Goal: Transaction & Acquisition: Download file/media

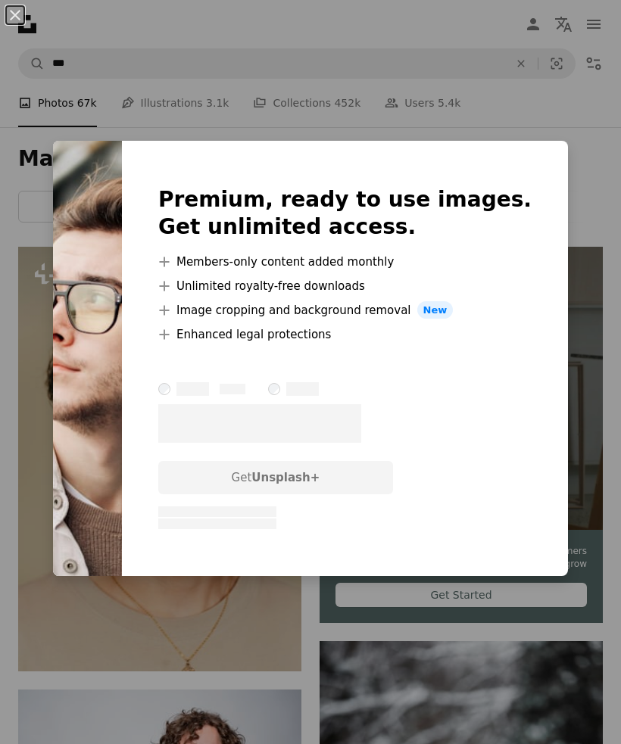
scroll to position [2423, 0]
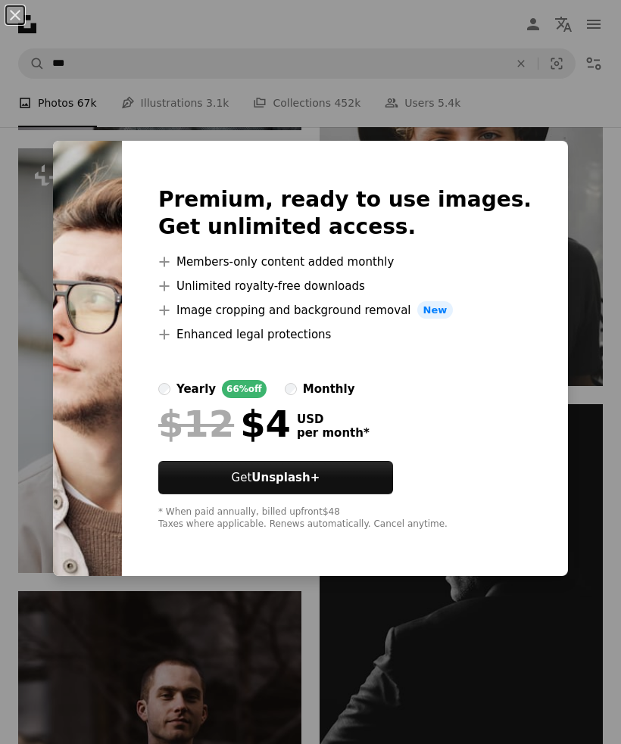
click at [178, 709] on div "An X shape Premium, ready to use images. Get unlimited access. A plus sign Memb…" at bounding box center [310, 372] width 621 height 744
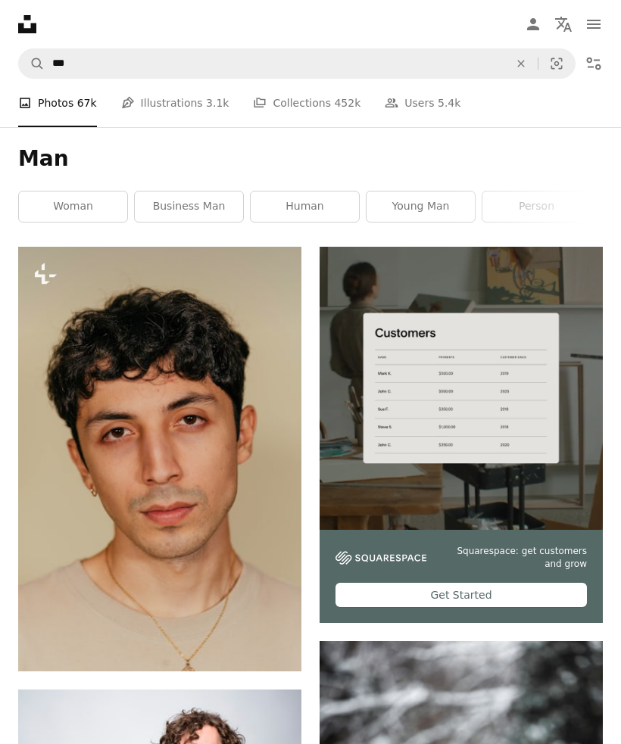
click at [597, 61] on icon "Filters" at bounding box center [593, 64] width 18 height 18
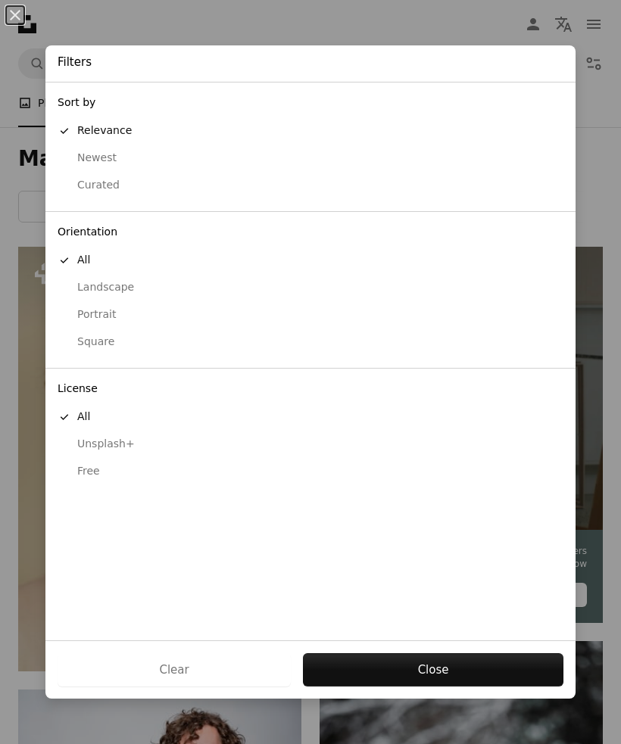
click at [84, 464] on div "Free" at bounding box center [311, 471] width 506 height 15
click at [363, 663] on button "Apply" at bounding box center [432, 669] width 261 height 33
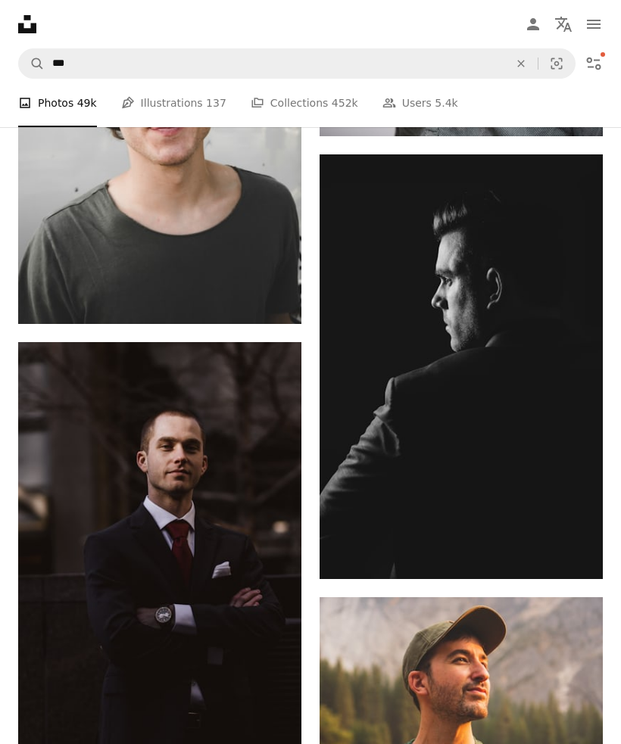
scroll to position [2022, 0]
click at [571, 560] on icon "Arrow pointing down" at bounding box center [572, 551] width 12 height 18
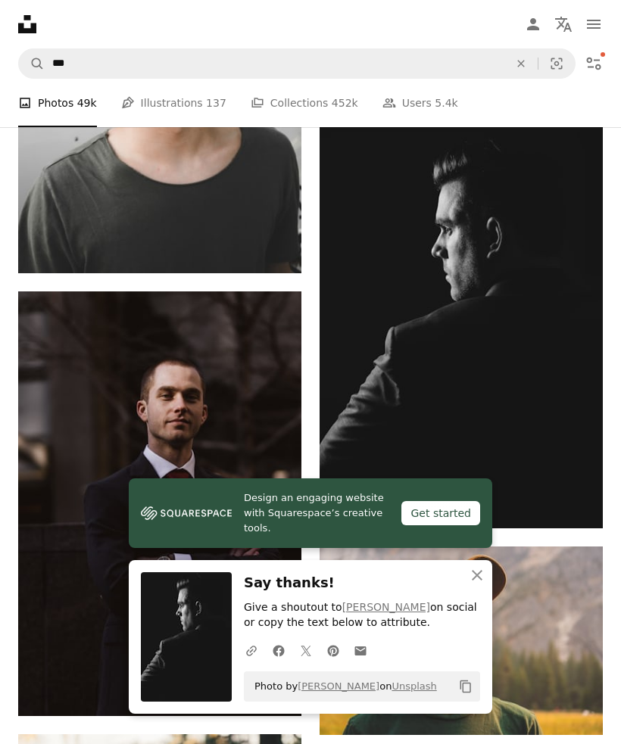
click at [481, 584] on icon "An X shape" at bounding box center [477, 575] width 18 height 18
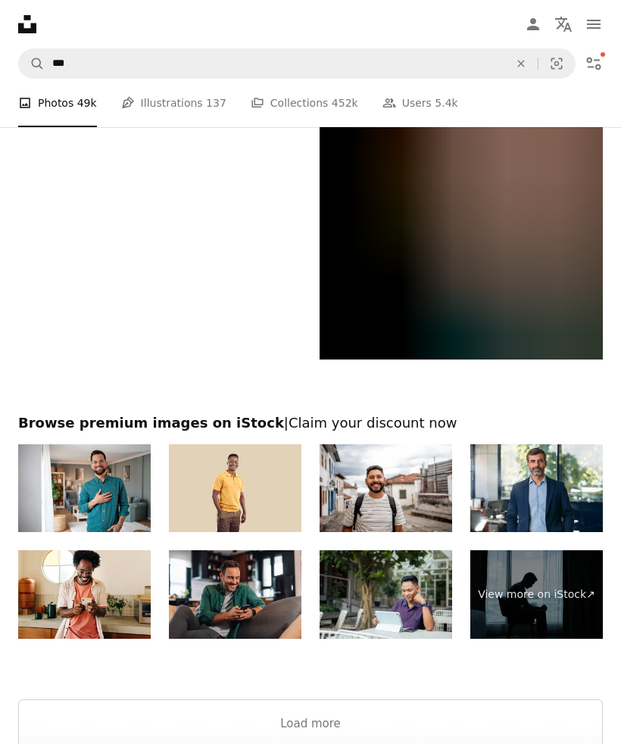
scroll to position [3999, 0]
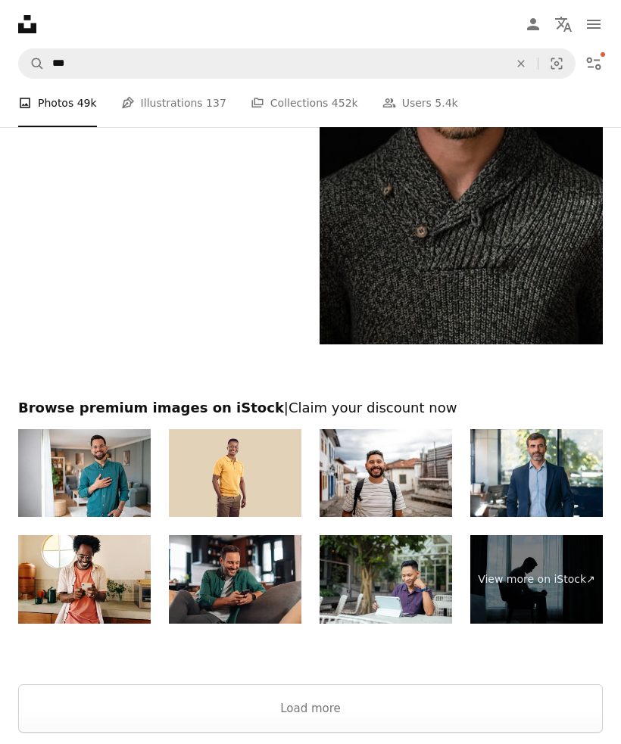
click at [175, 724] on button "Load more" at bounding box center [310, 709] width 584 height 48
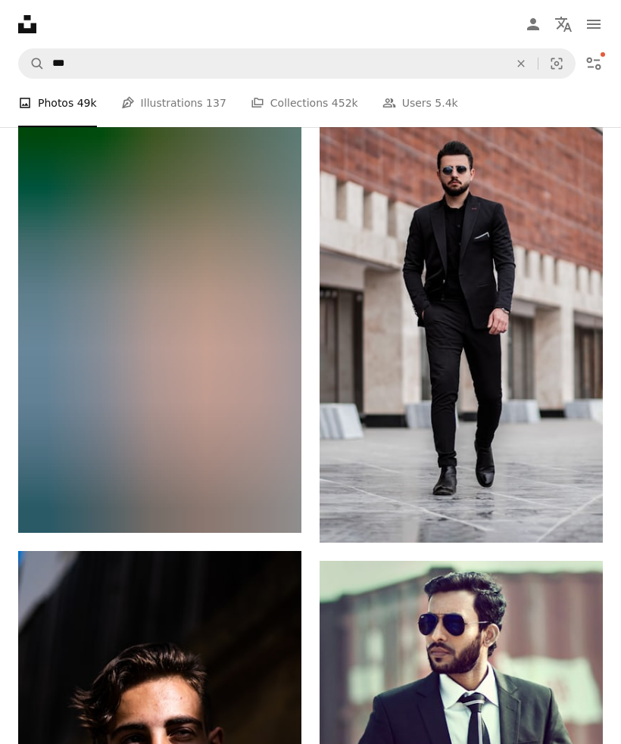
scroll to position [9511, 0]
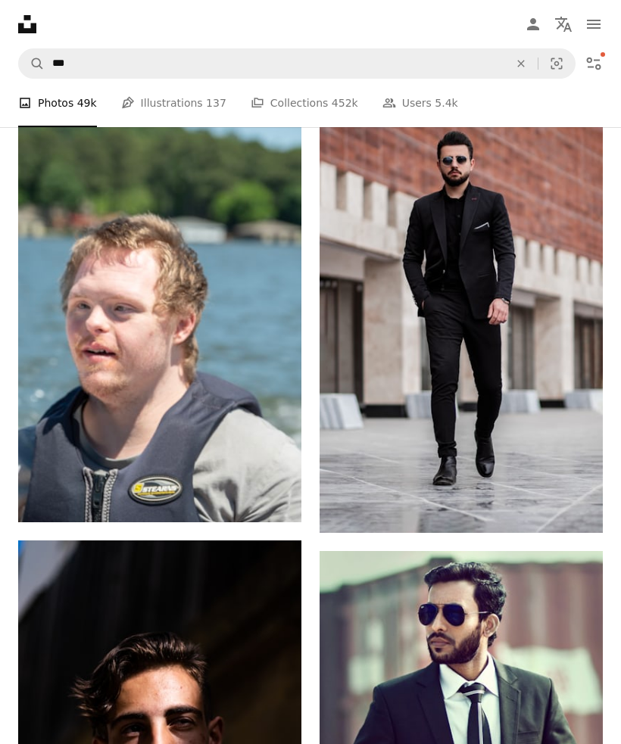
click at [571, 510] on icon "Download" at bounding box center [573, 505] width 10 height 11
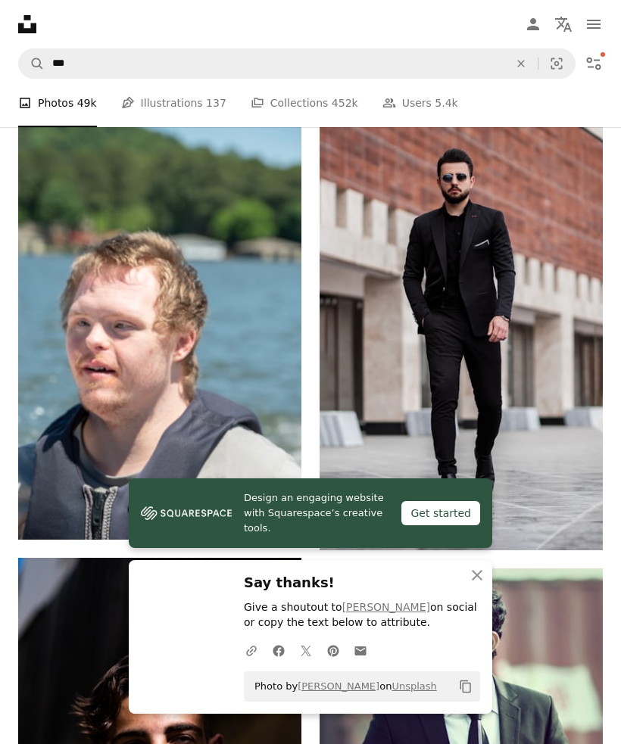
scroll to position [9493, 0]
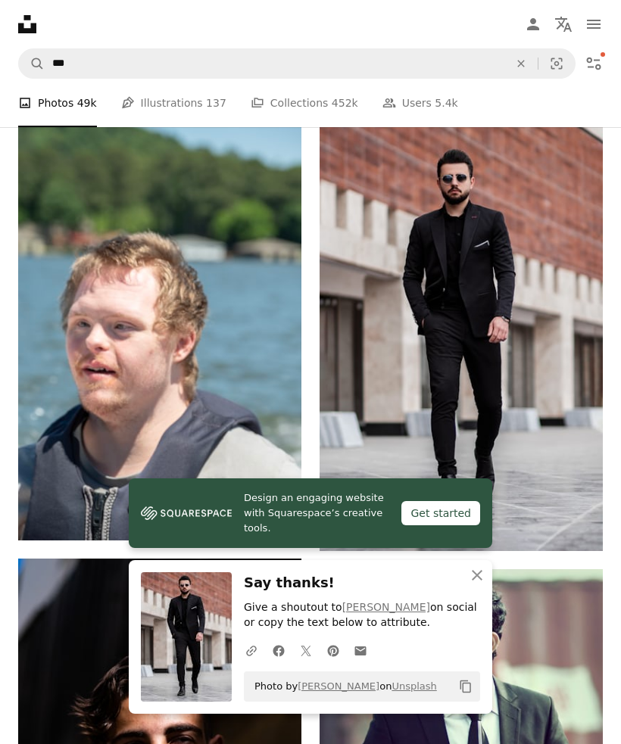
click at [478, 581] on icon "button" at bounding box center [477, 575] width 11 height 11
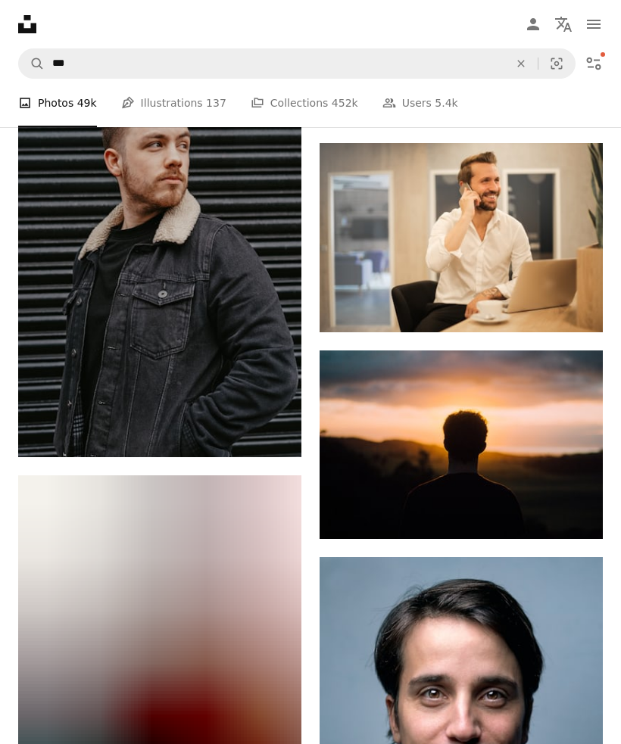
scroll to position [13306, 0]
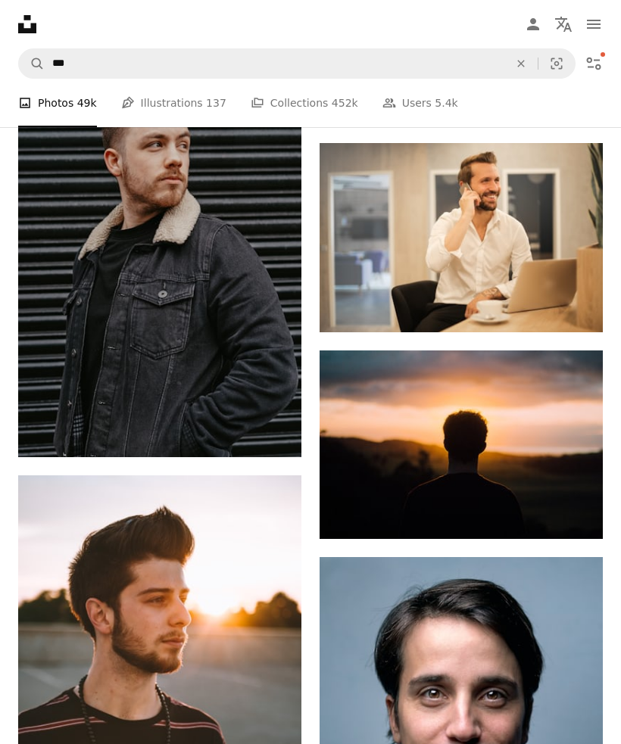
click at [570, 313] on icon "Arrow pointing down" at bounding box center [572, 304] width 12 height 18
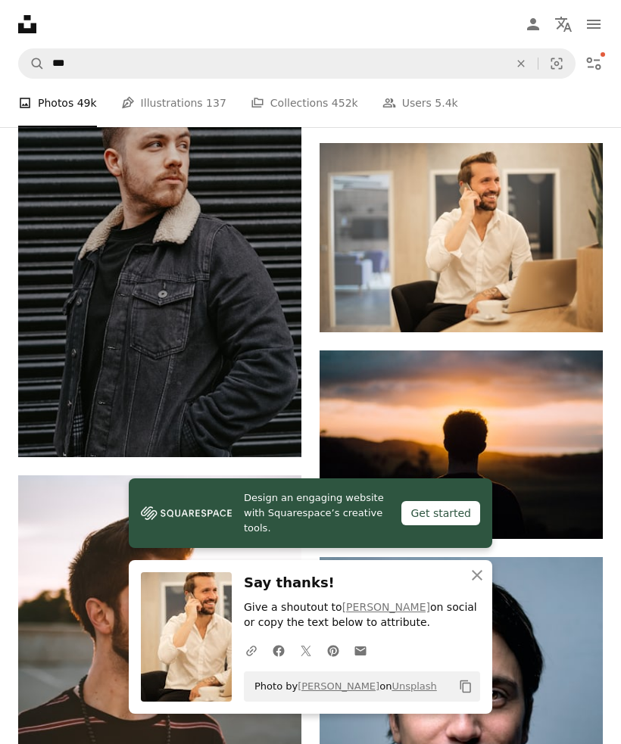
click at [473, 584] on icon "An X shape" at bounding box center [477, 575] width 18 height 18
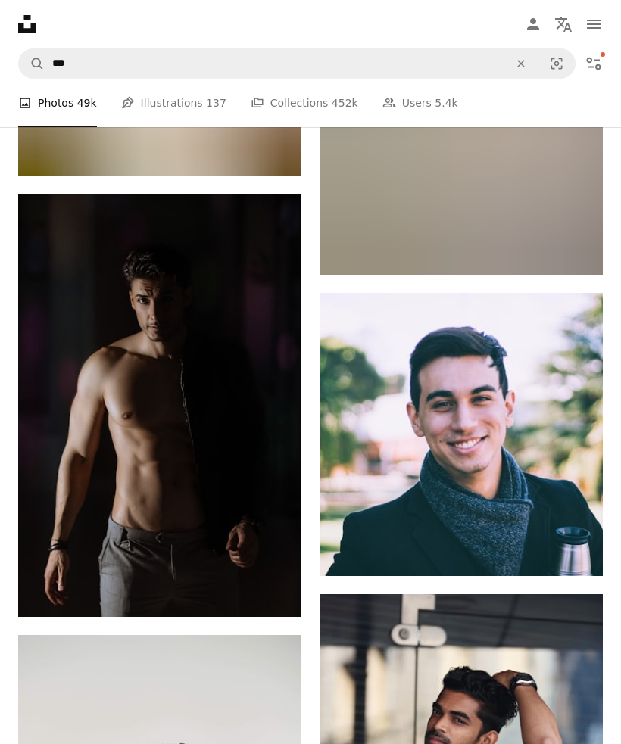
scroll to position [21494, 0]
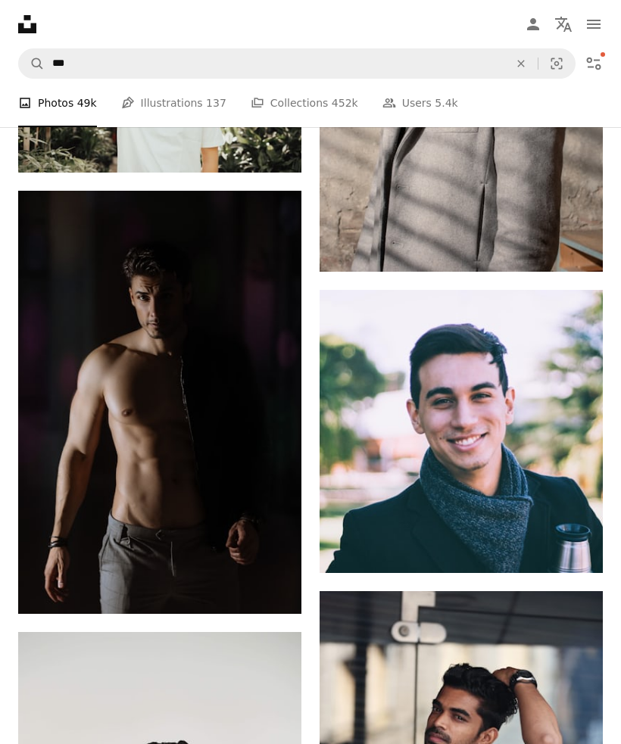
click at [266, 595] on icon "Arrow pointing down" at bounding box center [271, 586] width 12 height 18
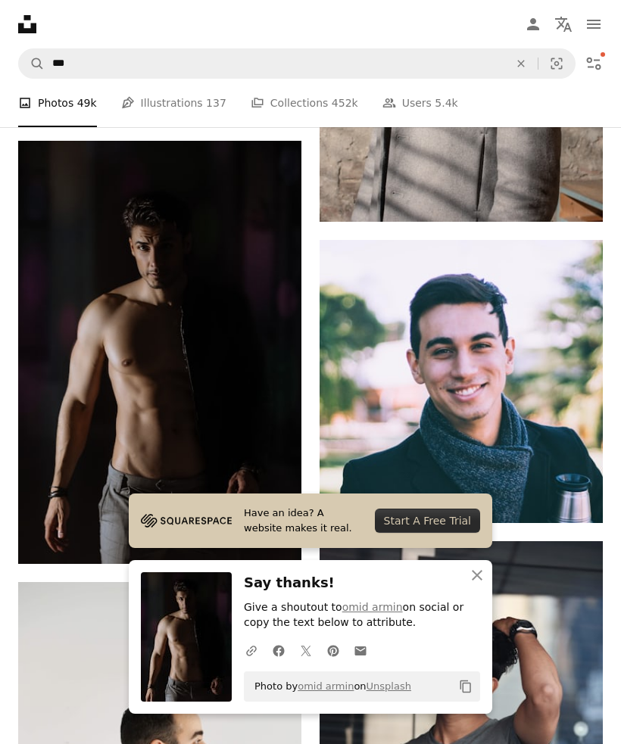
click at [473, 581] on icon "button" at bounding box center [477, 575] width 11 height 11
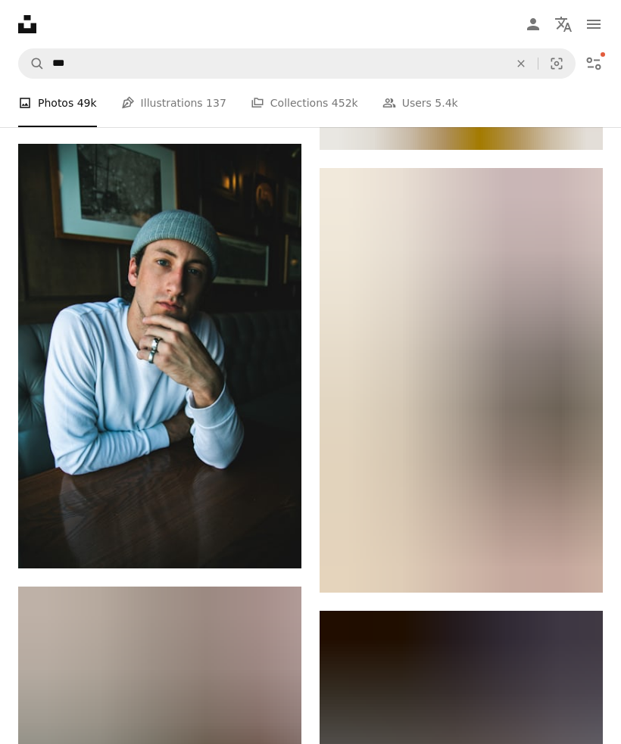
scroll to position [22868, 0]
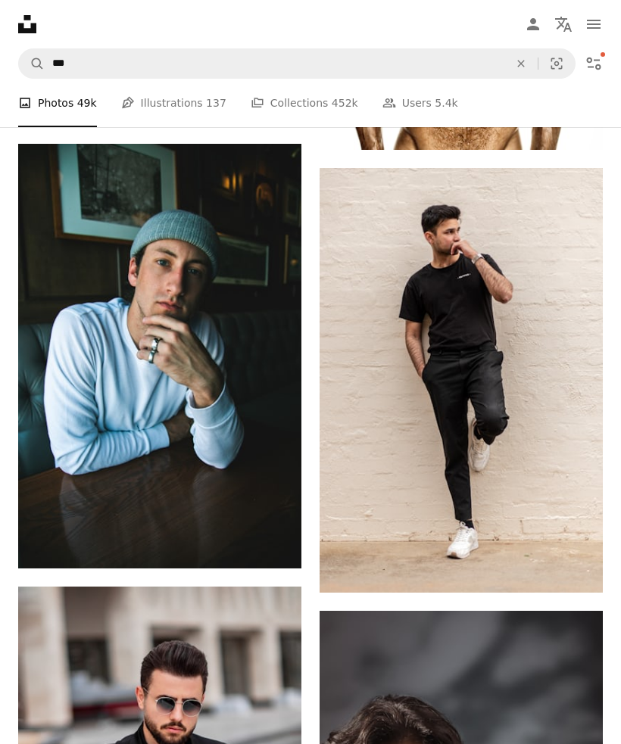
click at [569, 574] on icon "Arrow pointing down" at bounding box center [572, 565] width 12 height 18
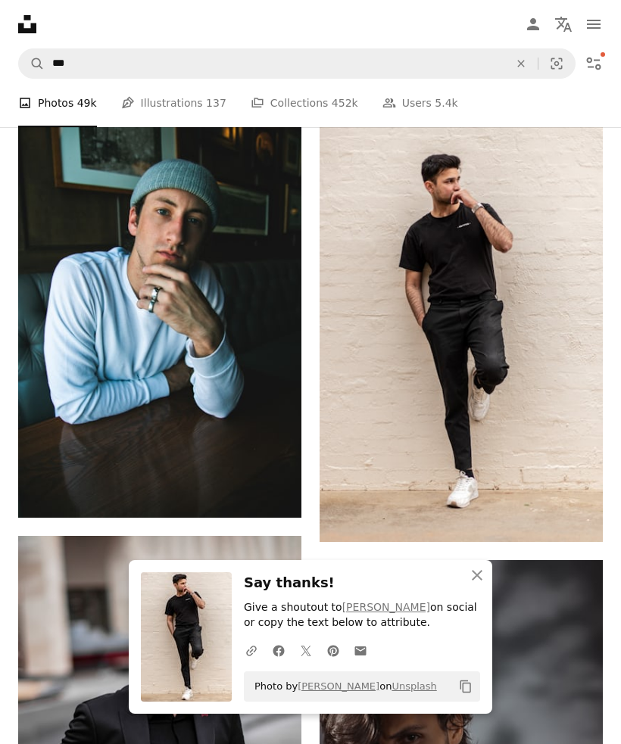
click at [472, 584] on icon "An X shape" at bounding box center [477, 575] width 18 height 18
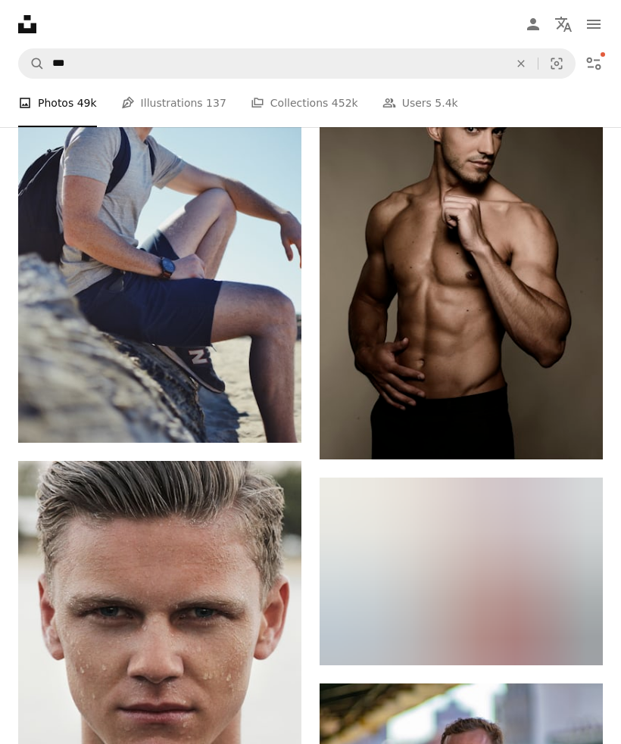
scroll to position [5803, 0]
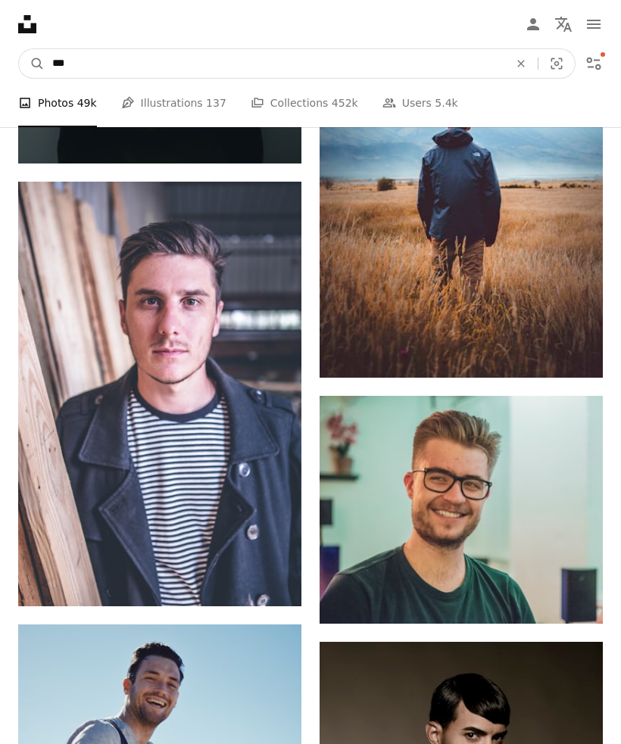
click at [126, 68] on input "***" at bounding box center [275, 63] width 460 height 29
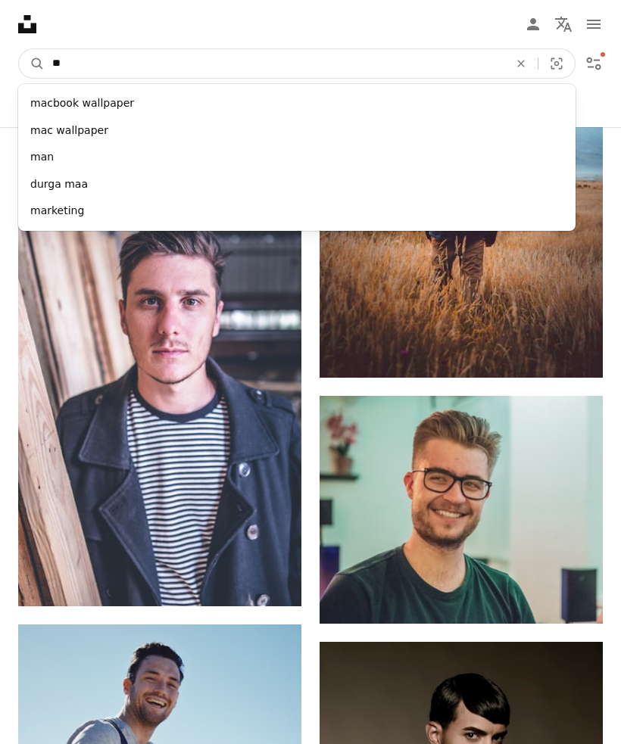
type input "*"
type input "******"
click at [32, 64] on button "A magnifying glass" at bounding box center [32, 63] width 26 height 29
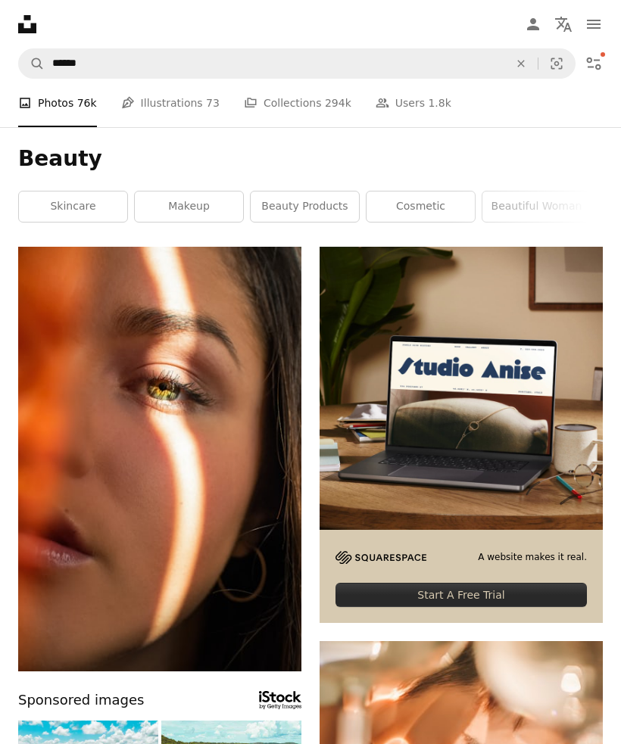
click at [597, 56] on icon "Filters" at bounding box center [593, 64] width 18 height 18
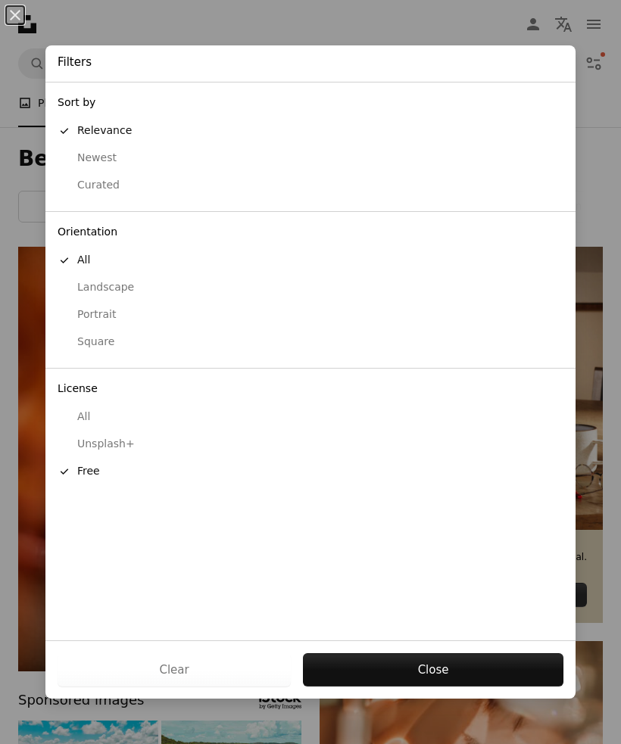
click at [360, 669] on button "Close" at bounding box center [433, 669] width 260 height 33
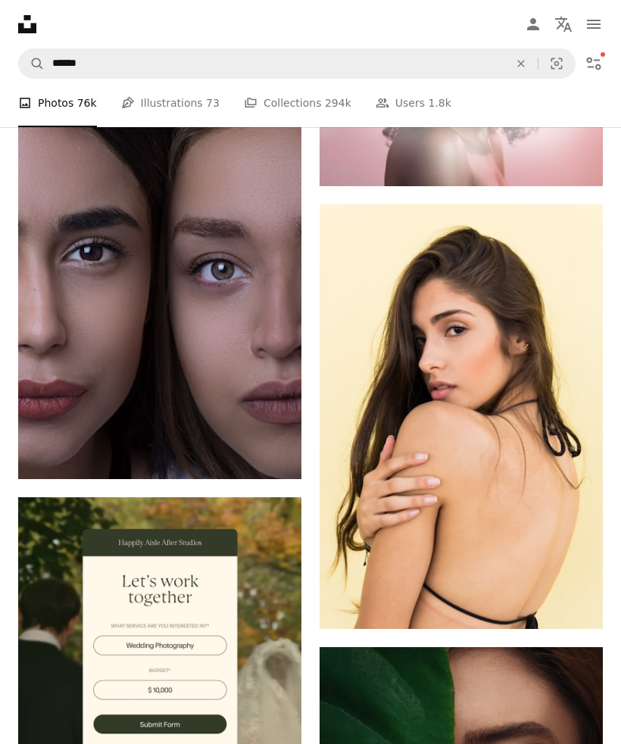
scroll to position [4143, 0]
click at [578, 610] on icon "Arrow pointing down" at bounding box center [572, 601] width 12 height 18
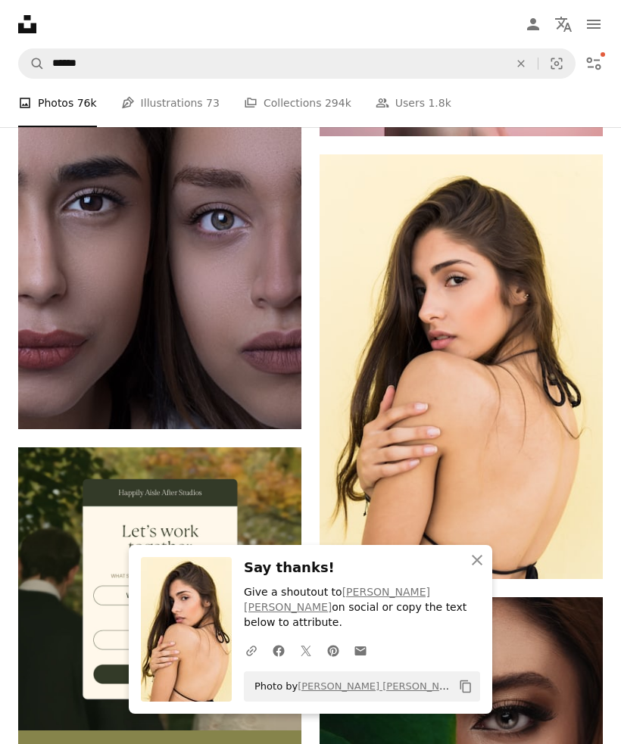
click at [470, 569] on icon "An X shape" at bounding box center [477, 560] width 18 height 18
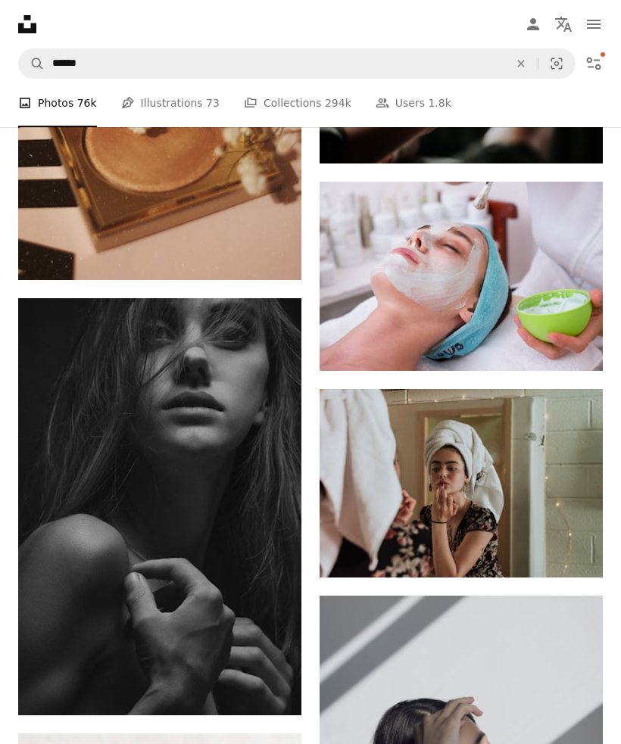
scroll to position [5622, 0]
click at [275, 693] on icon "Download" at bounding box center [271, 687] width 10 height 11
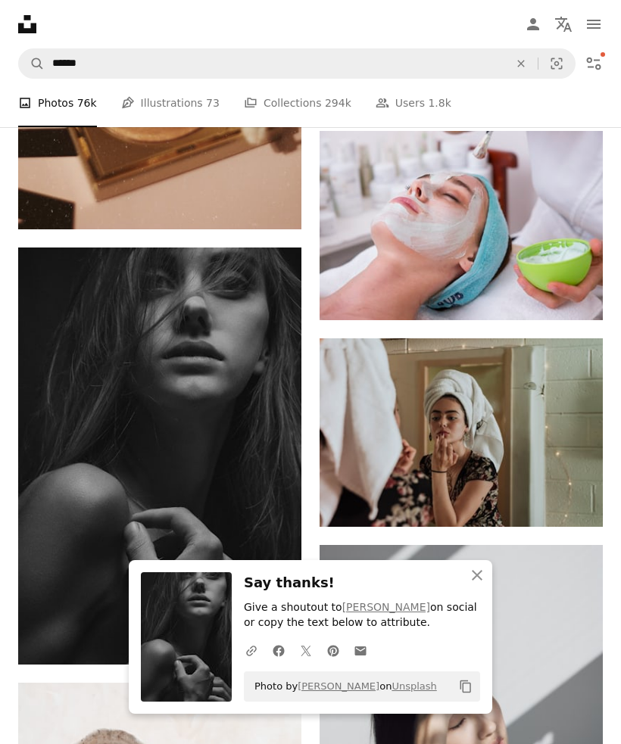
click at [475, 581] on icon "button" at bounding box center [477, 575] width 11 height 11
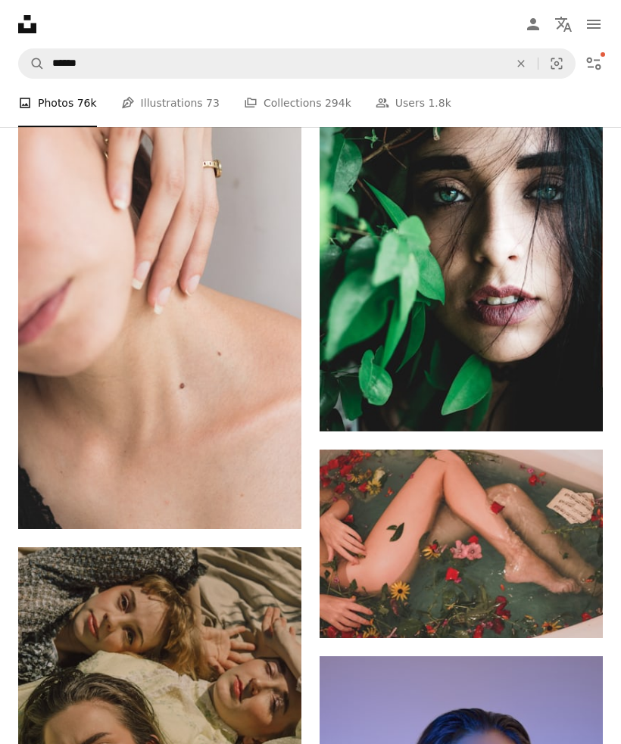
scroll to position [13439, 0]
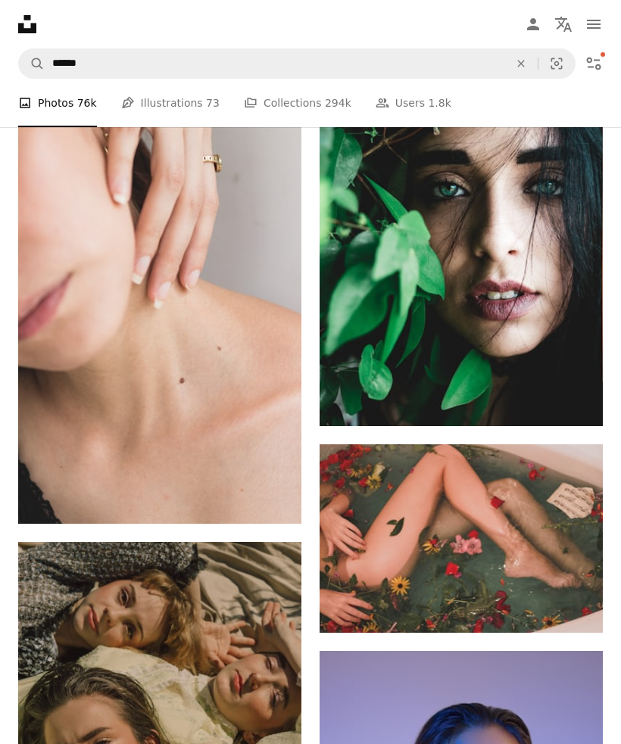
click at [573, 610] on icon "Download" at bounding box center [573, 605] width 10 height 11
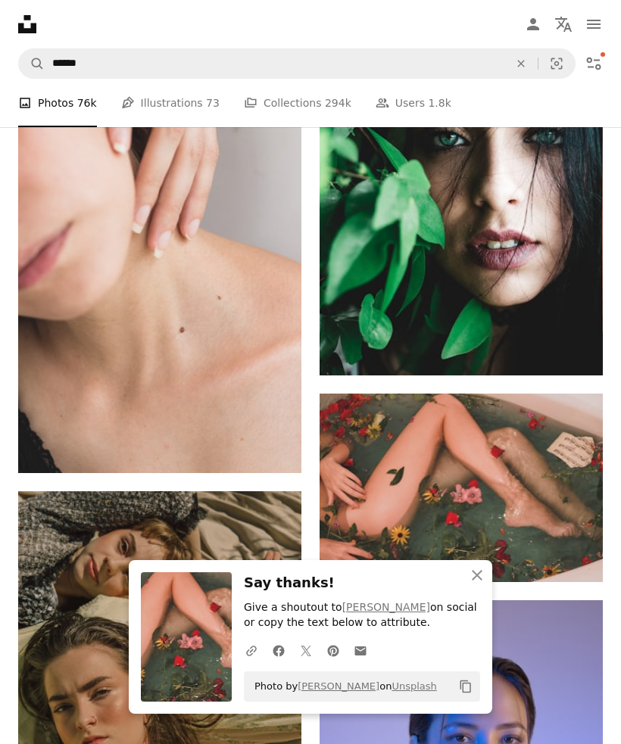
click at [476, 581] on icon "button" at bounding box center [477, 575] width 11 height 11
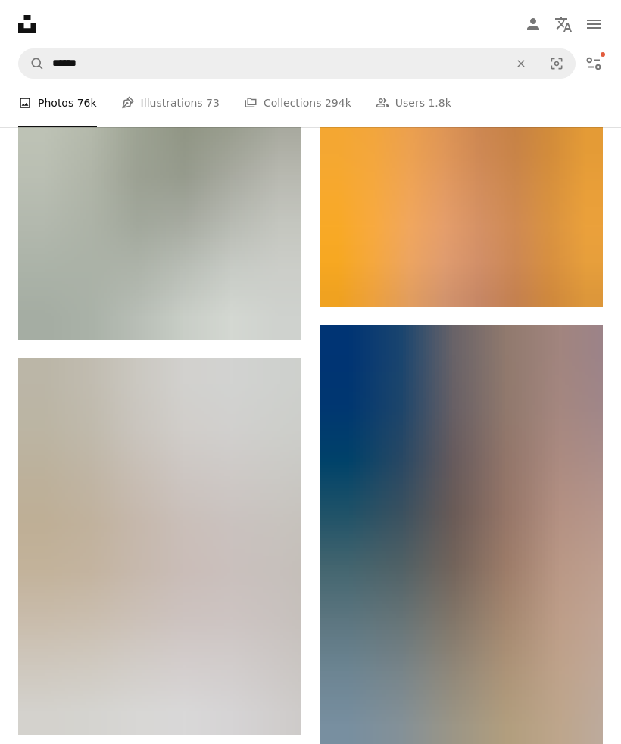
scroll to position [14361, 0]
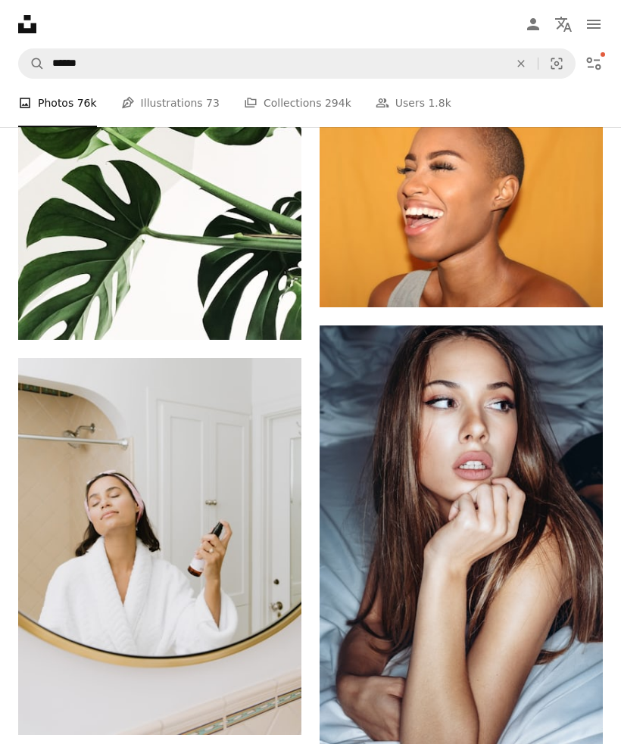
click at [575, 731] on icon "Arrow pointing down" at bounding box center [572, 722] width 12 height 18
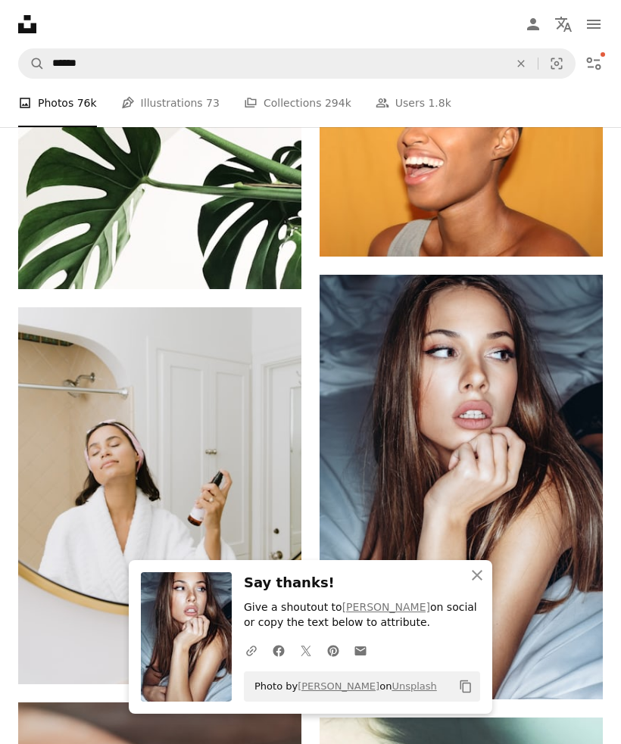
click at [471, 584] on icon "An X shape" at bounding box center [477, 575] width 18 height 18
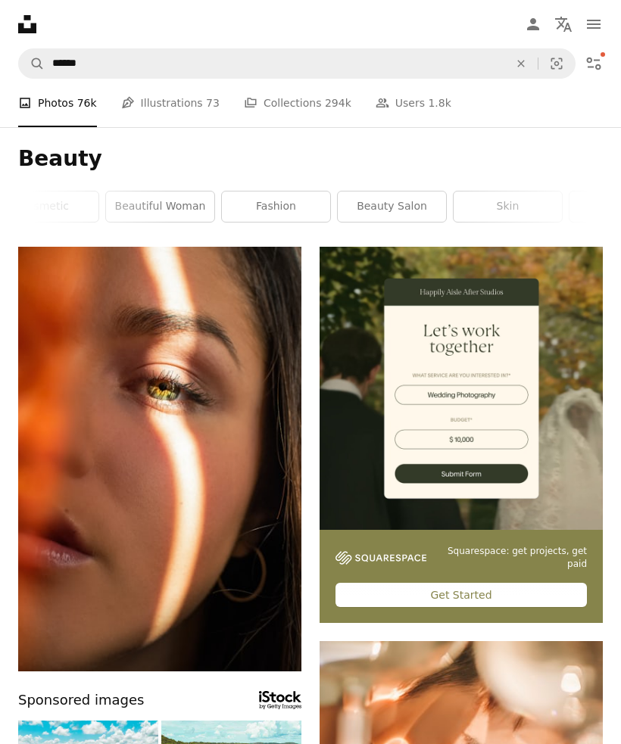
scroll to position [0, 360]
click at [178, 211] on link "beautiful woman" at bounding box center [177, 207] width 108 height 30
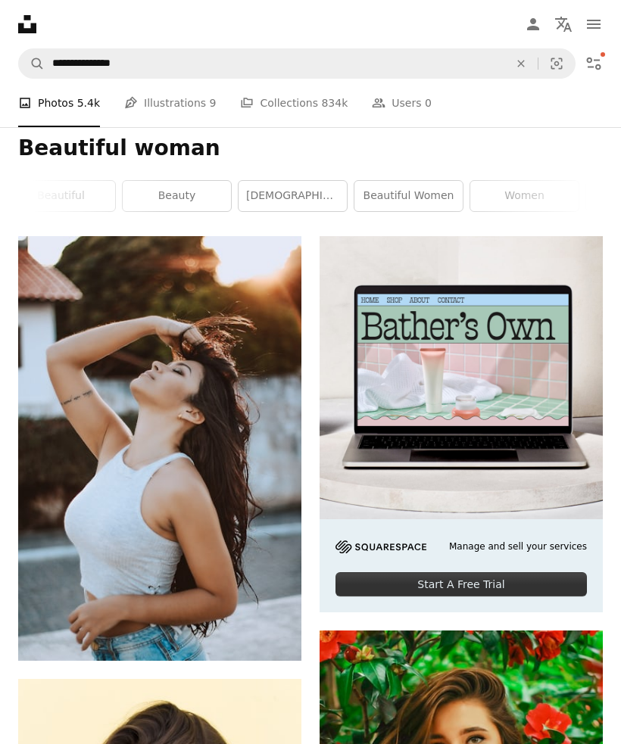
scroll to position [11, 0]
click at [275, 638] on icon "Arrow pointing down" at bounding box center [271, 633] width 12 height 18
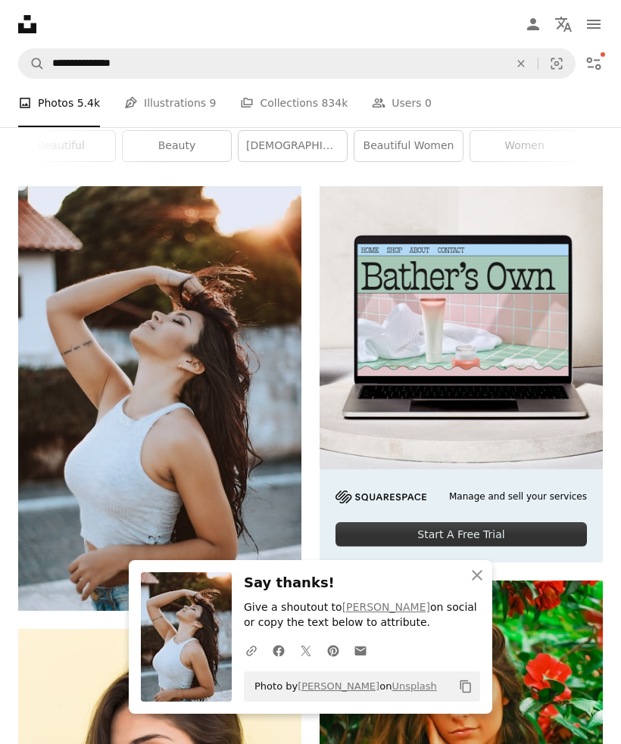
click at [481, 584] on icon "An X shape" at bounding box center [477, 575] width 18 height 18
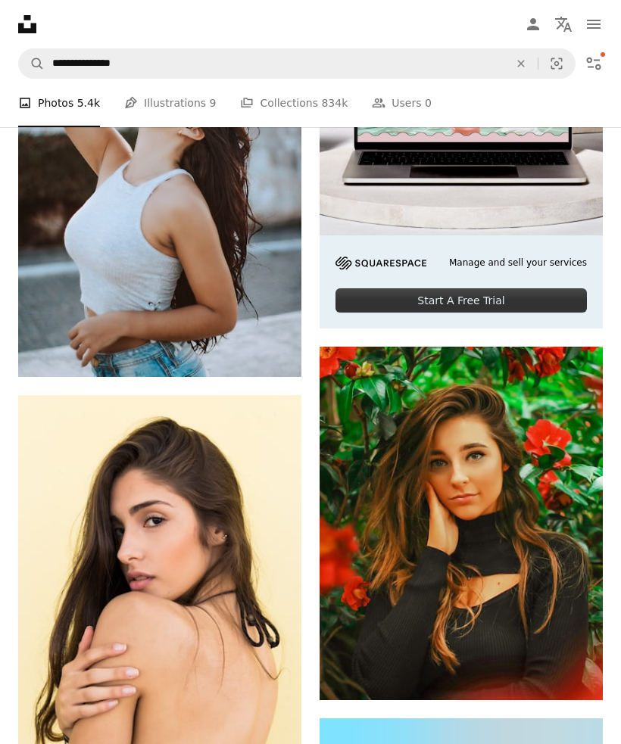
scroll to position [337, 0]
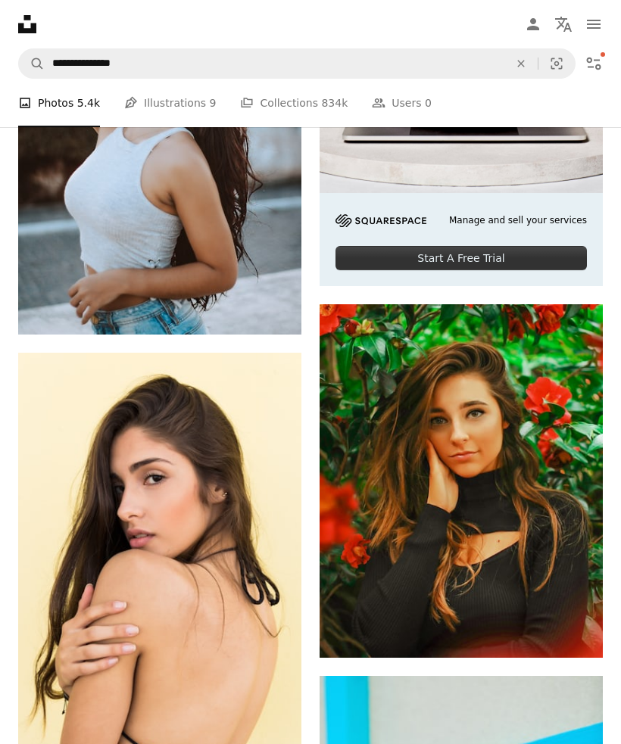
click at [574, 635] on icon "Download" at bounding box center [573, 630] width 10 height 11
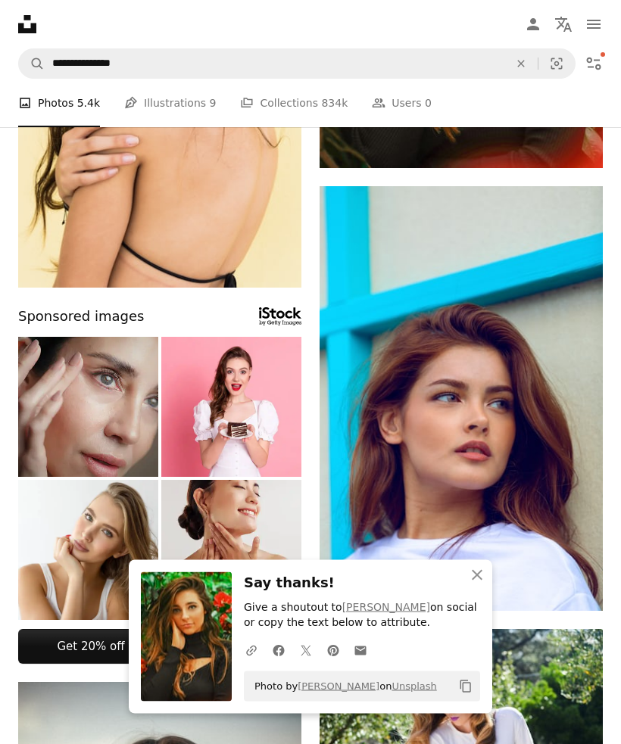
click at [479, 581] on icon "button" at bounding box center [477, 575] width 11 height 11
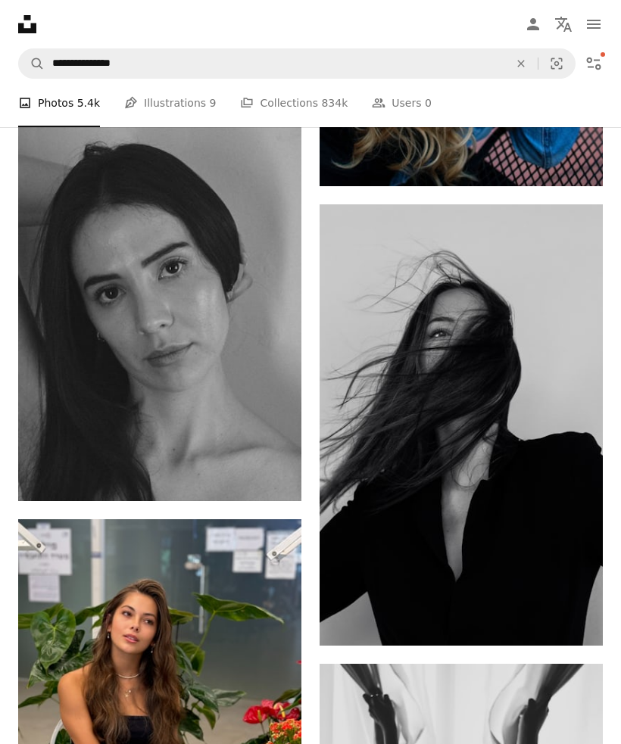
scroll to position [6179, 0]
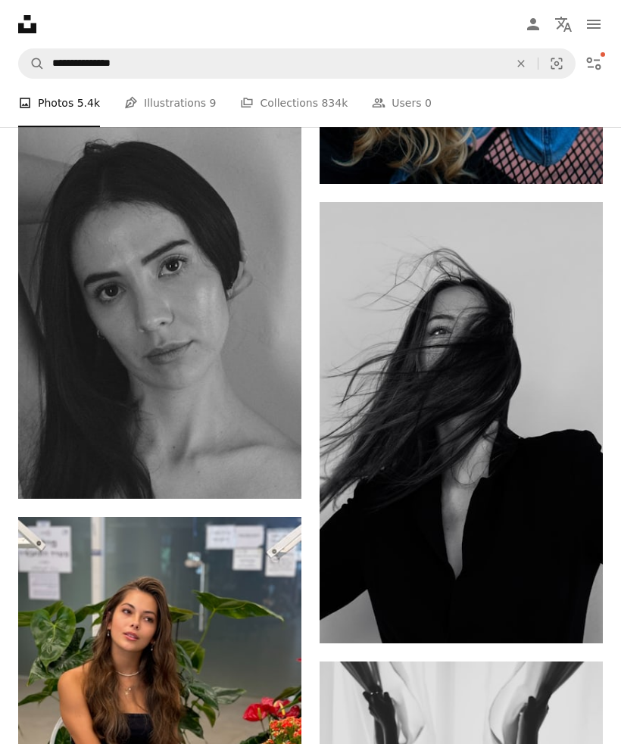
click at [574, 625] on icon "Arrow pointing down" at bounding box center [572, 615] width 12 height 18
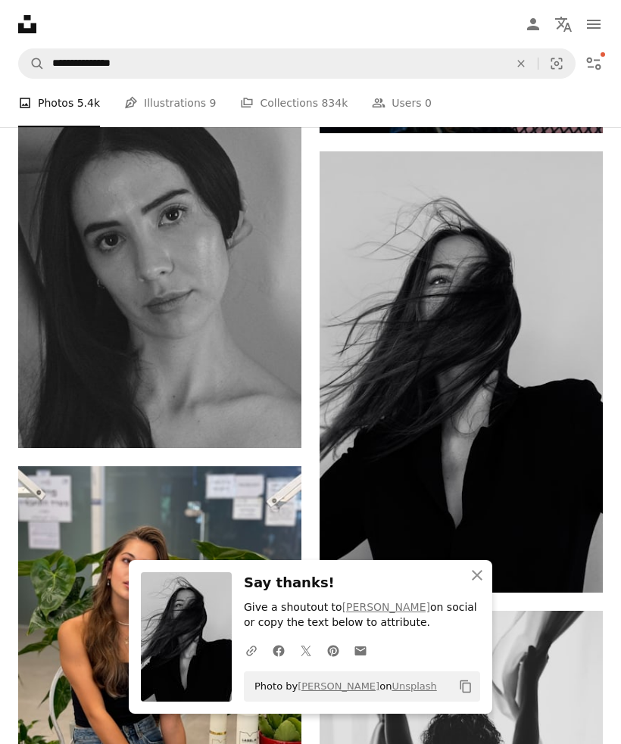
click at [473, 584] on icon "An X shape" at bounding box center [477, 575] width 18 height 18
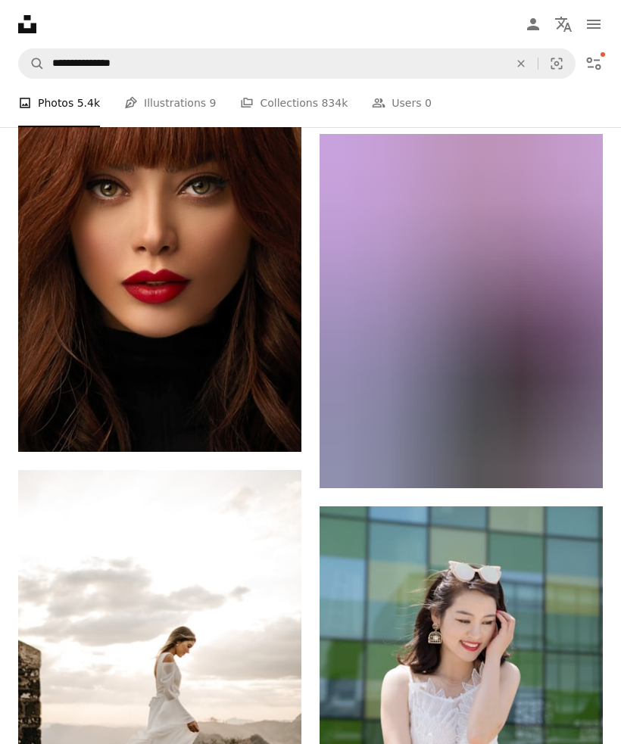
scroll to position [0, 0]
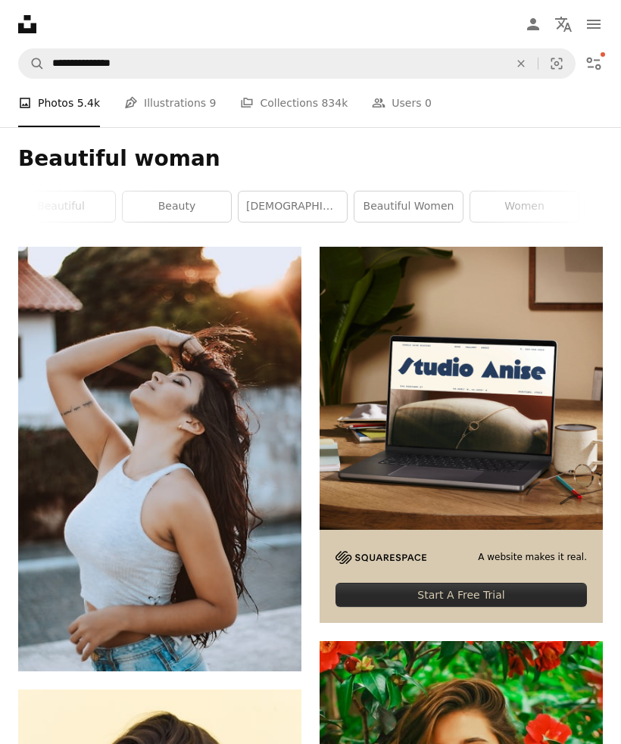
click at [518, 64] on icon "An X shape" at bounding box center [520, 64] width 33 height 12
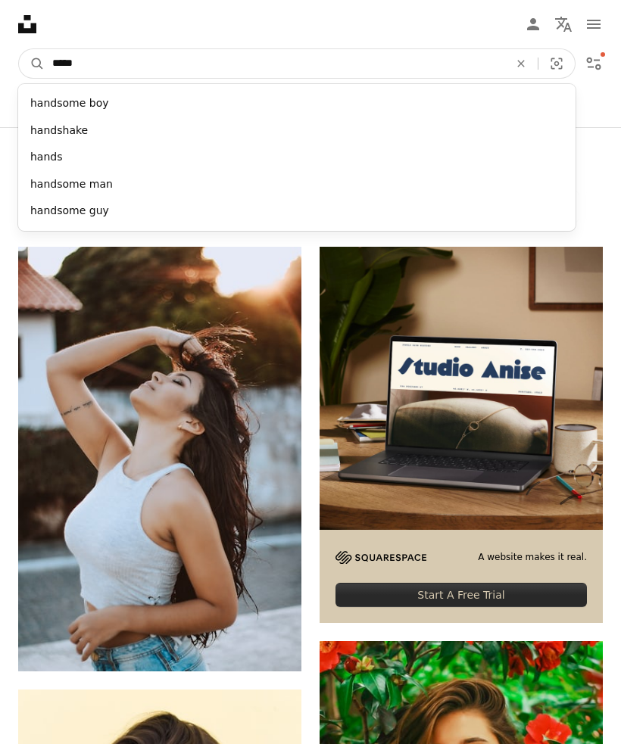
type input "******"
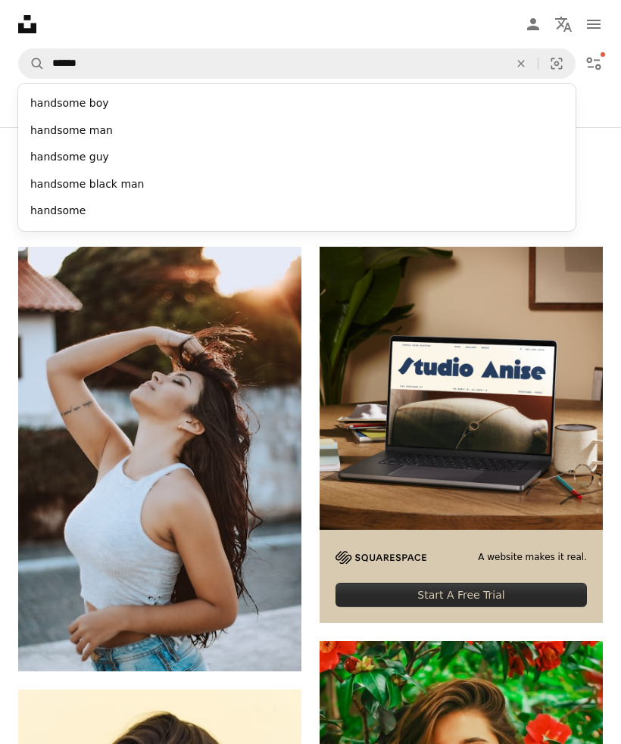
click at [78, 130] on div "handsome man" at bounding box center [296, 130] width 557 height 27
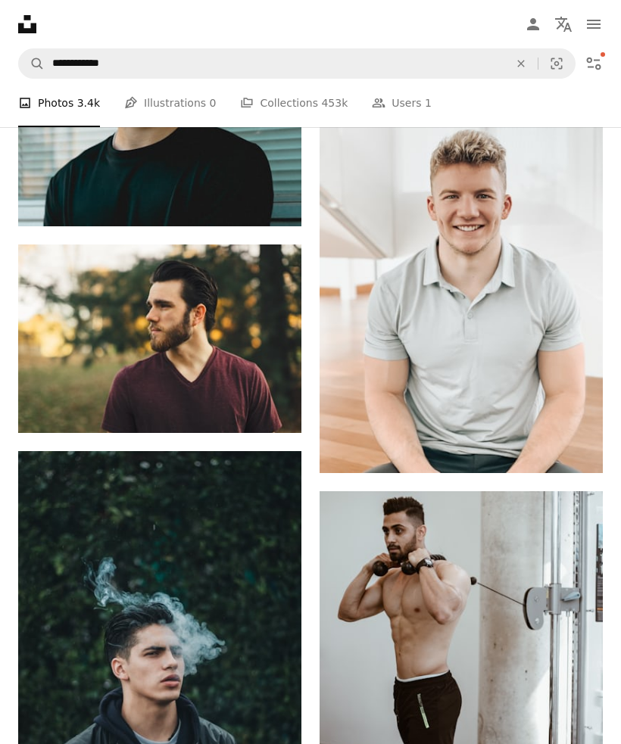
scroll to position [1931, 0]
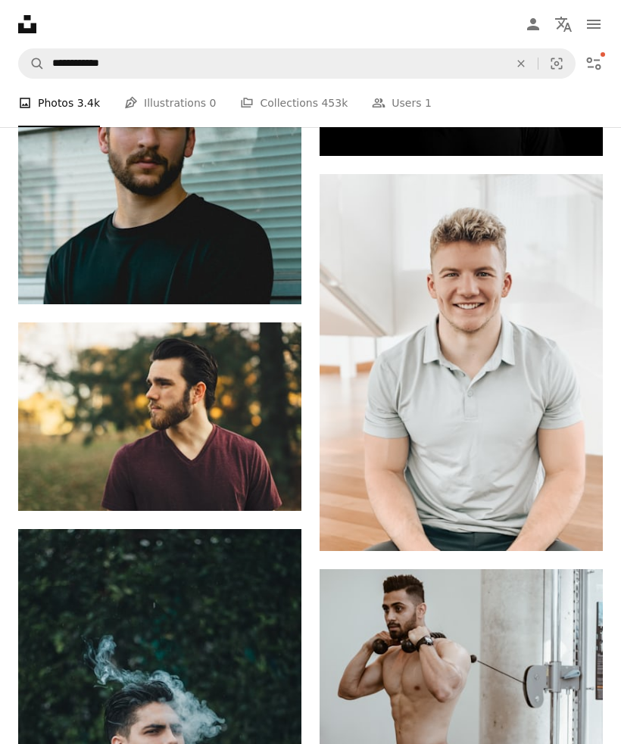
click at [272, 482] on icon "Download" at bounding box center [271, 483] width 10 height 11
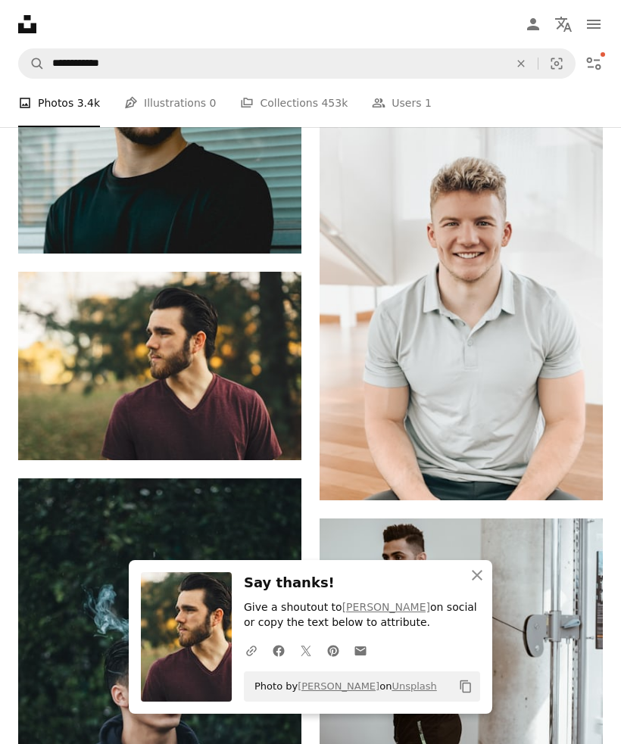
click at [478, 584] on icon "An X shape" at bounding box center [477, 575] width 18 height 18
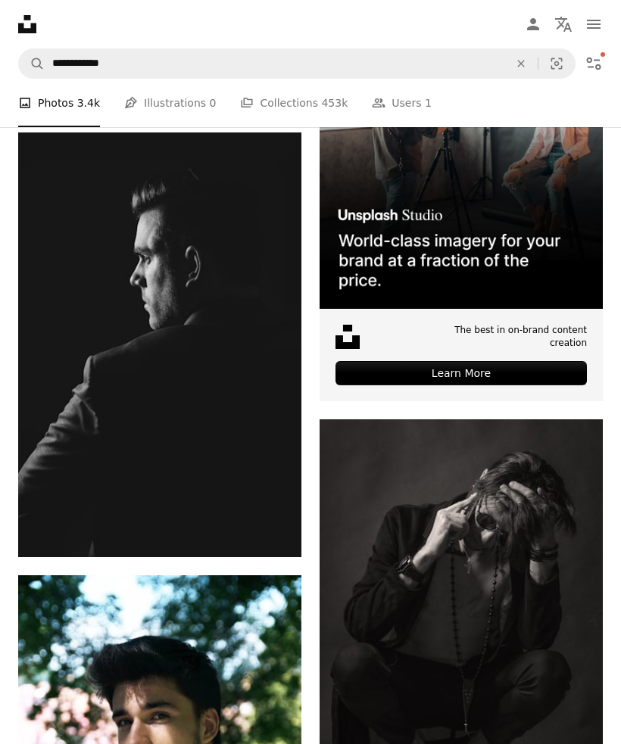
scroll to position [9206, 0]
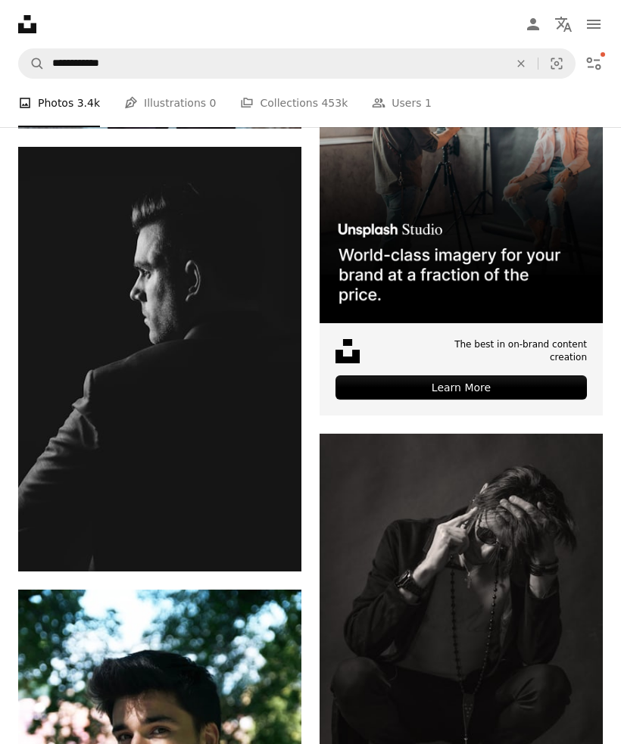
click at [266, 551] on icon "Arrow pointing down" at bounding box center [271, 544] width 12 height 18
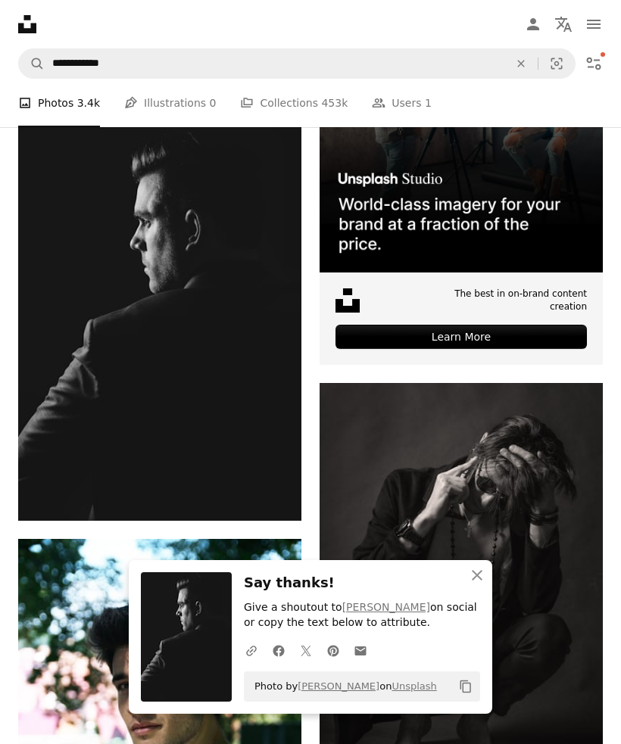
click at [469, 584] on icon "An X shape" at bounding box center [477, 575] width 18 height 18
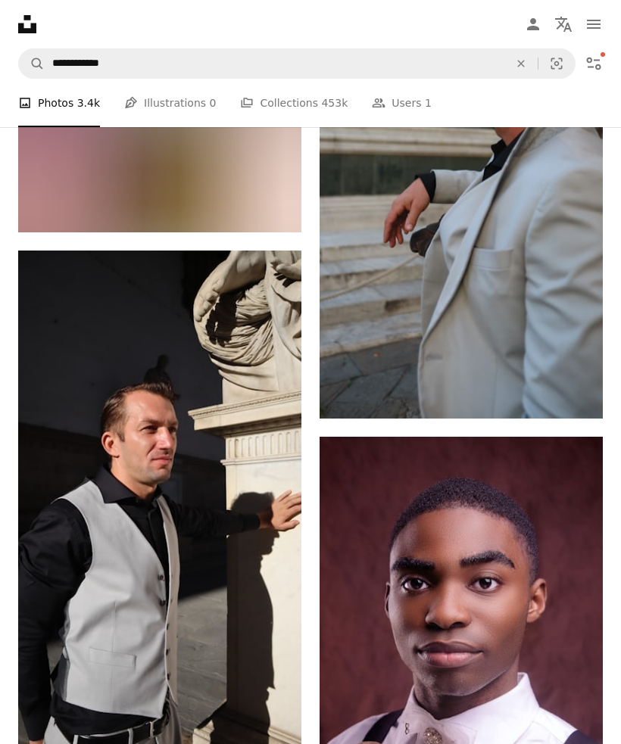
scroll to position [25533, 0]
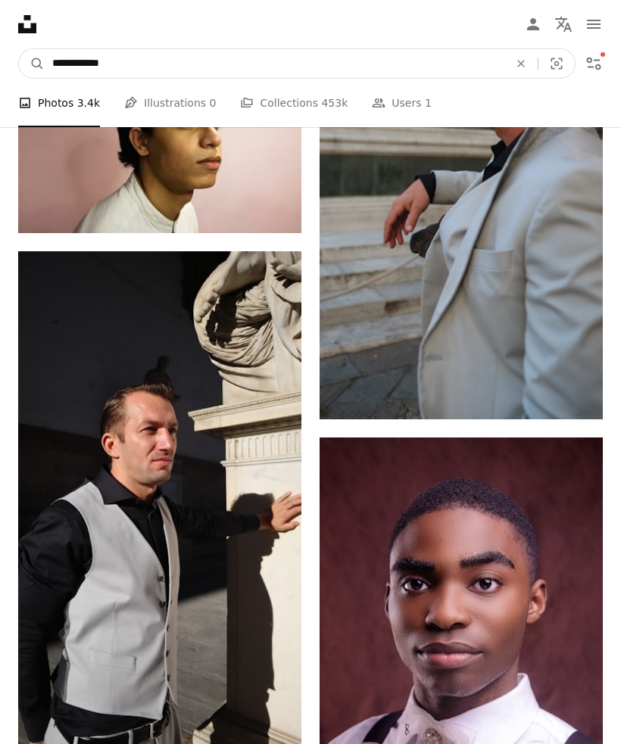
click at [182, 66] on input "**********" at bounding box center [275, 63] width 460 height 29
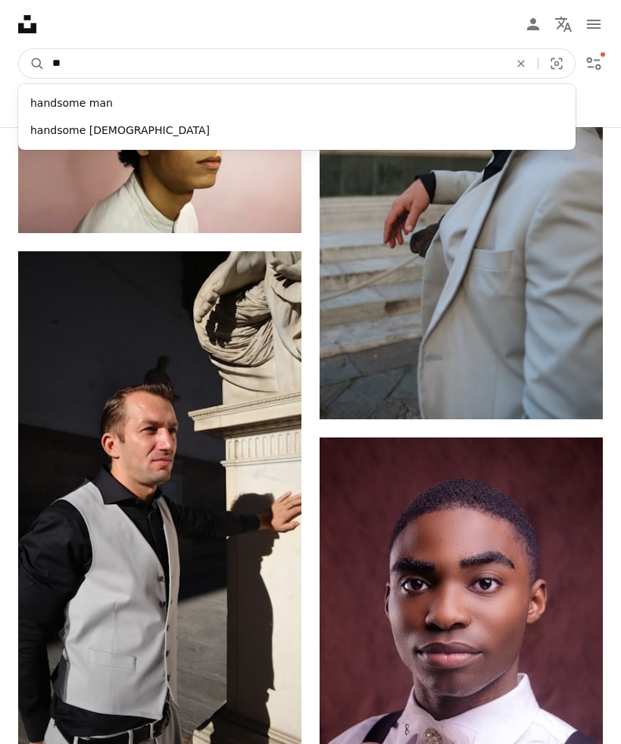
type input "*"
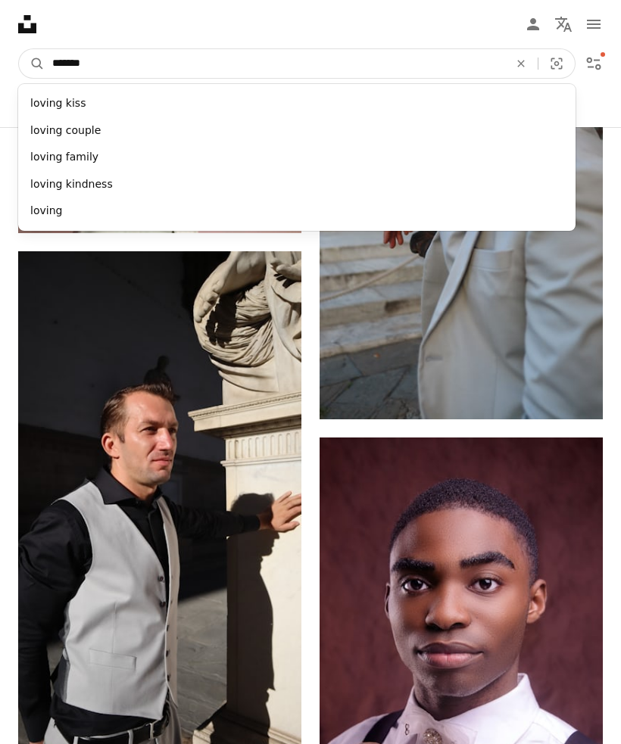
type input "********"
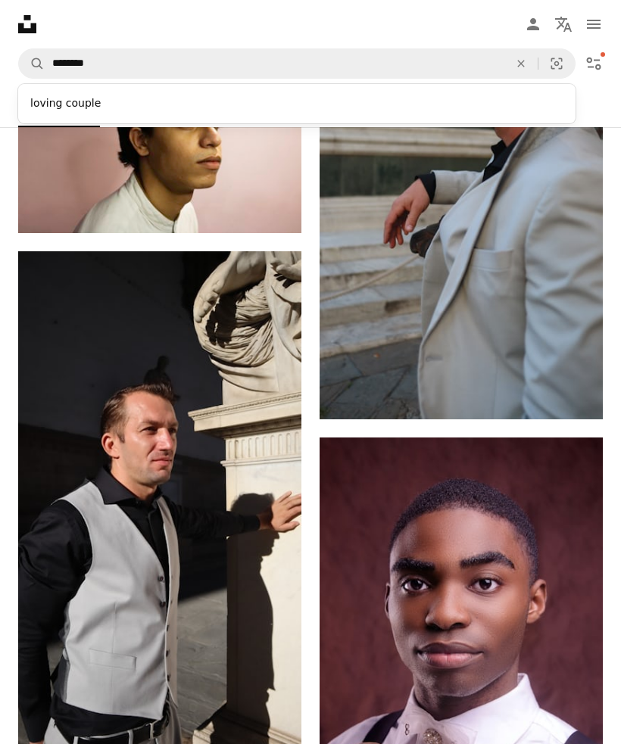
click at [72, 104] on div "loving couple" at bounding box center [296, 103] width 557 height 27
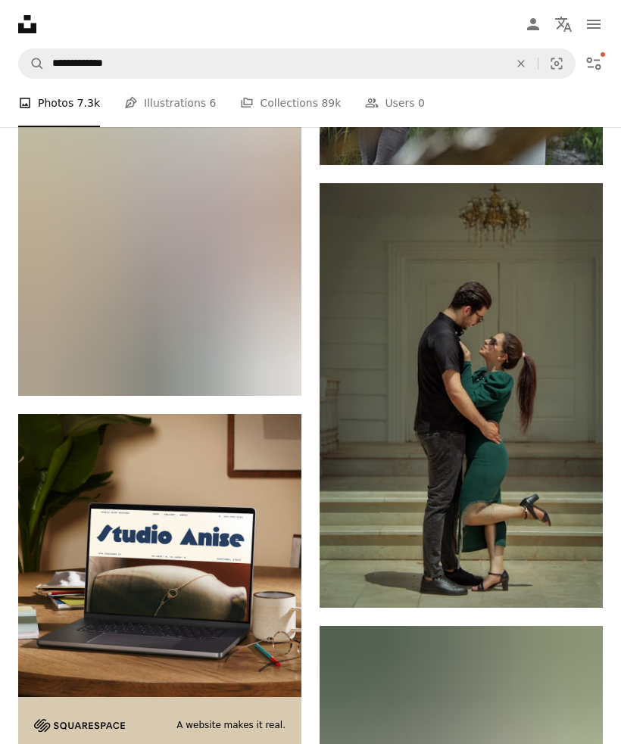
scroll to position [4022, 0]
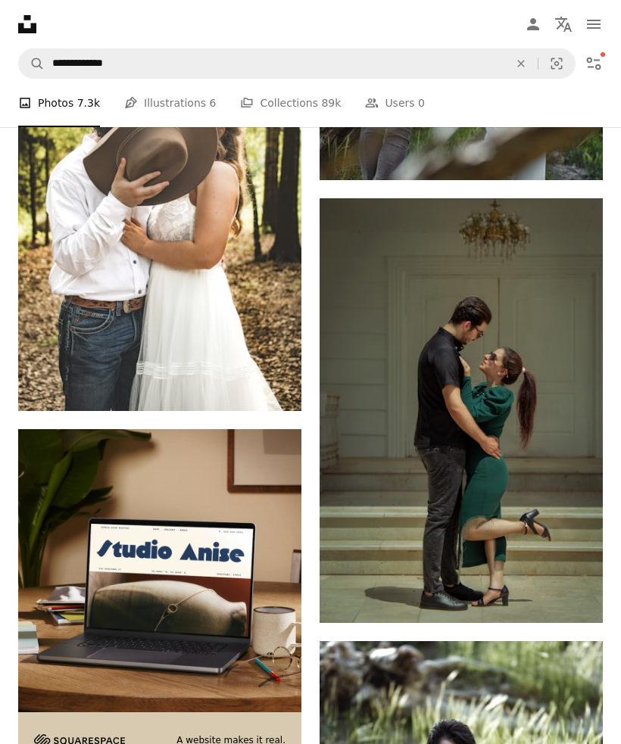
click at [575, 603] on icon "Arrow pointing down" at bounding box center [572, 595] width 12 height 18
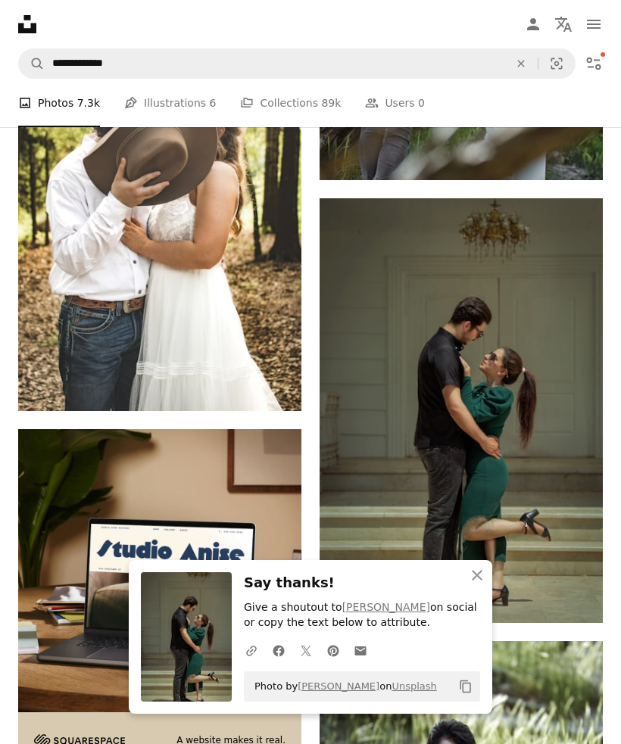
scroll to position [4072, 0]
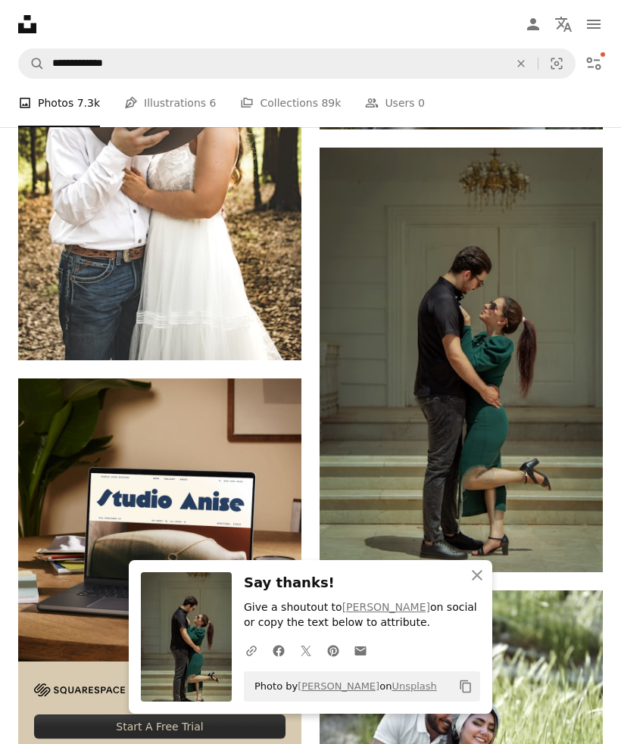
click at [475, 584] on icon "An X shape" at bounding box center [477, 575] width 18 height 18
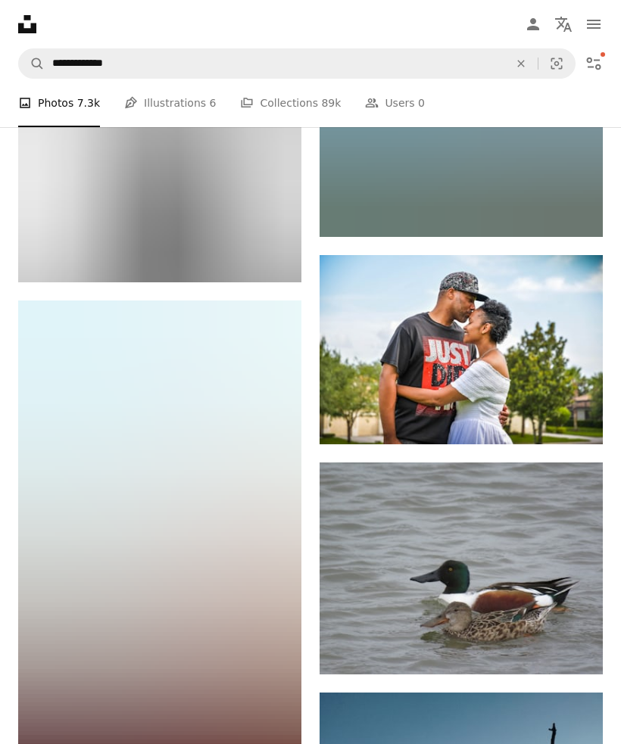
scroll to position [21636, 0]
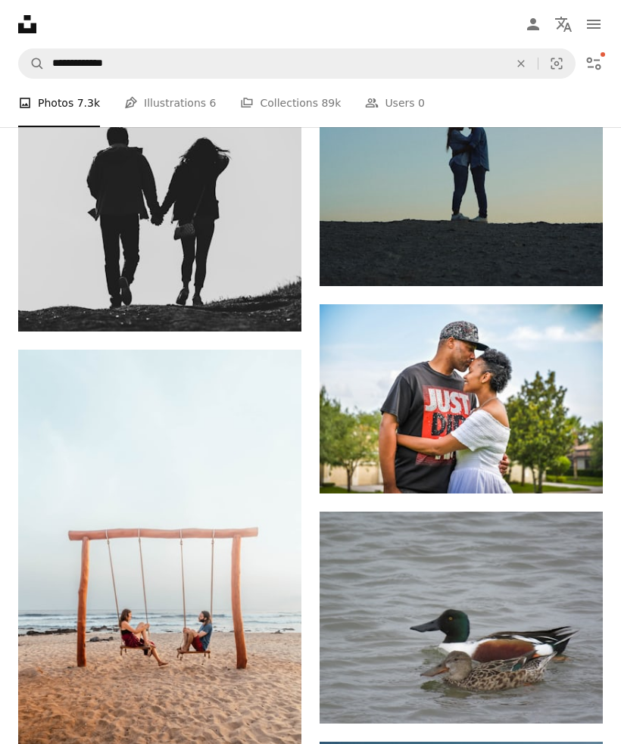
click at [522, 62] on icon "Find visuals sitewide" at bounding box center [520, 63] width 7 height 7
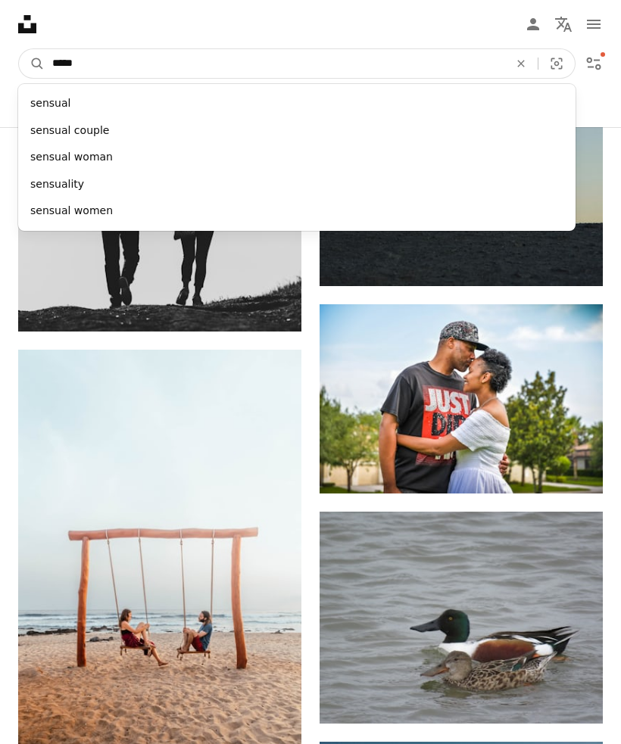
type input "****"
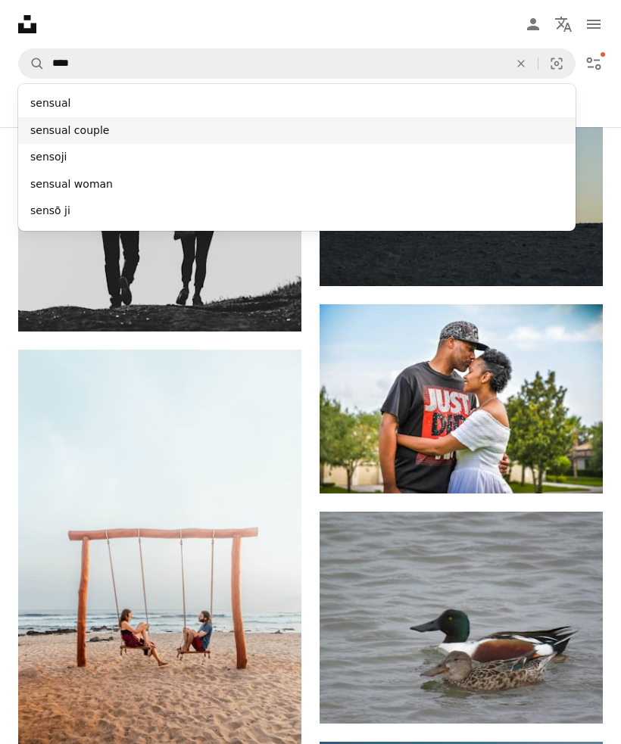
click at [87, 127] on div "sensual couple" at bounding box center [296, 130] width 557 height 27
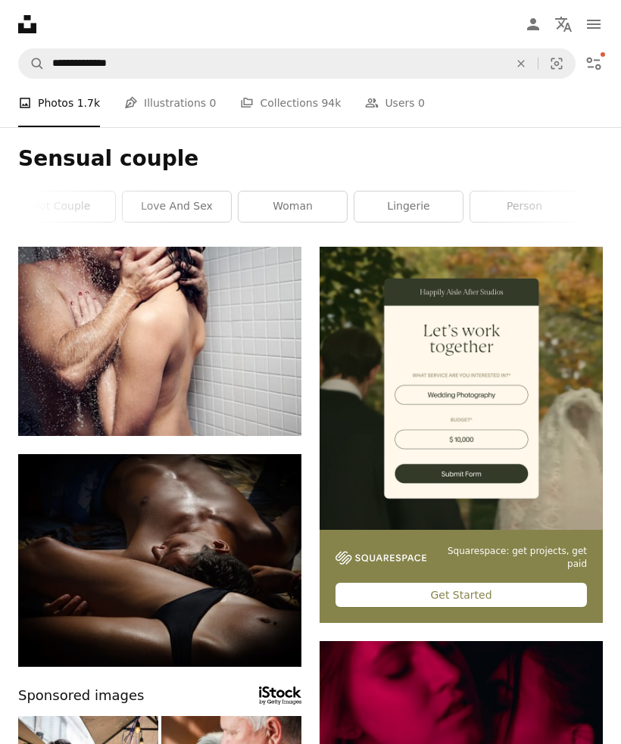
click at [271, 410] on icon "Download" at bounding box center [271, 408] width 10 height 11
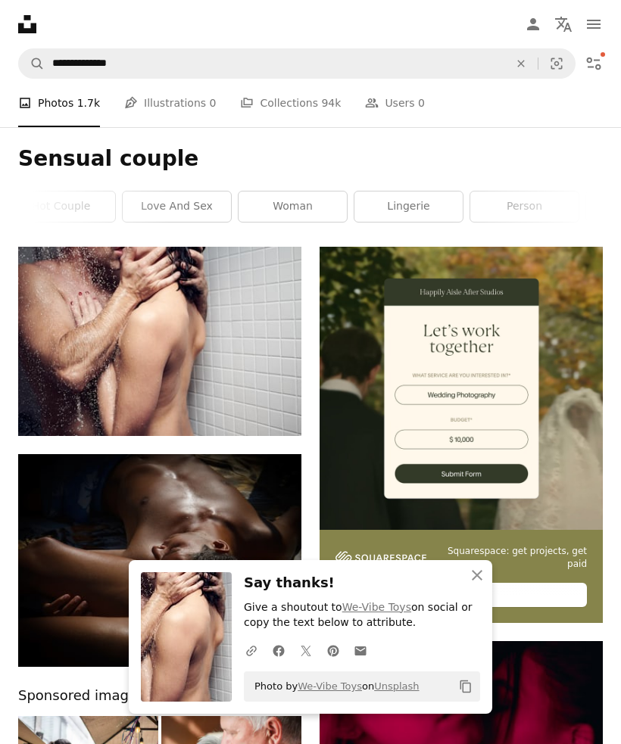
click at [482, 591] on button "An X shape Close" at bounding box center [477, 575] width 30 height 30
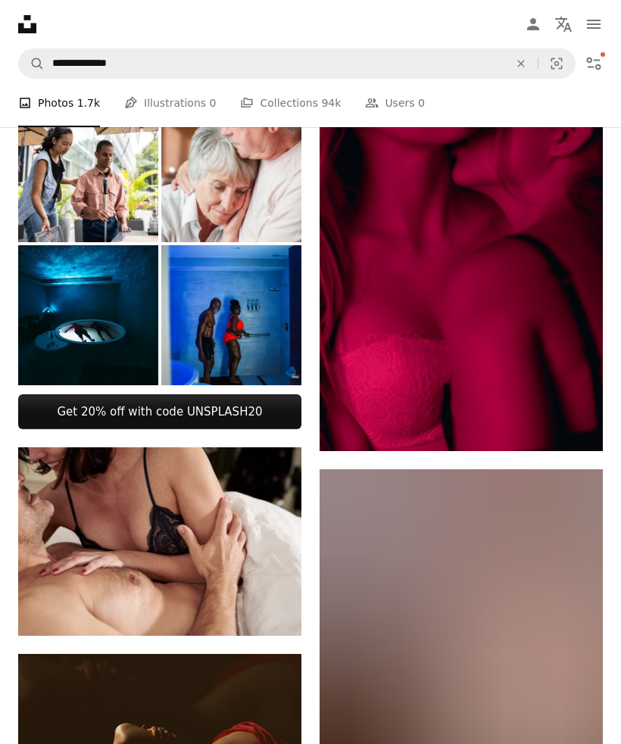
scroll to position [632, 0]
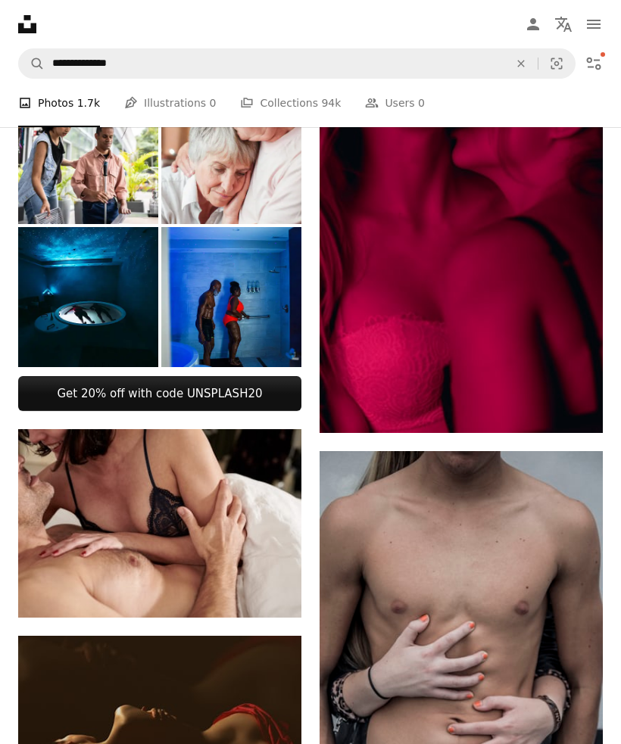
click at [273, 591] on icon "Download" at bounding box center [271, 589] width 10 height 11
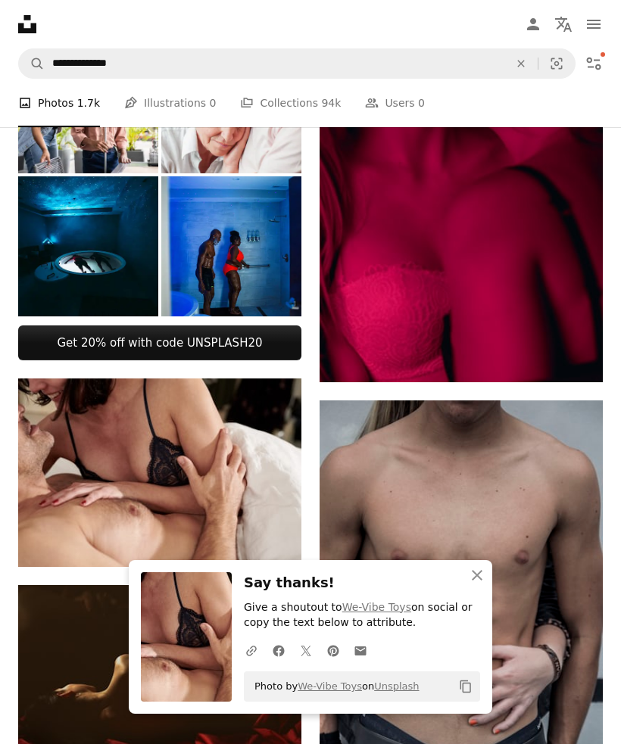
click at [478, 584] on icon "An X shape" at bounding box center [477, 575] width 18 height 18
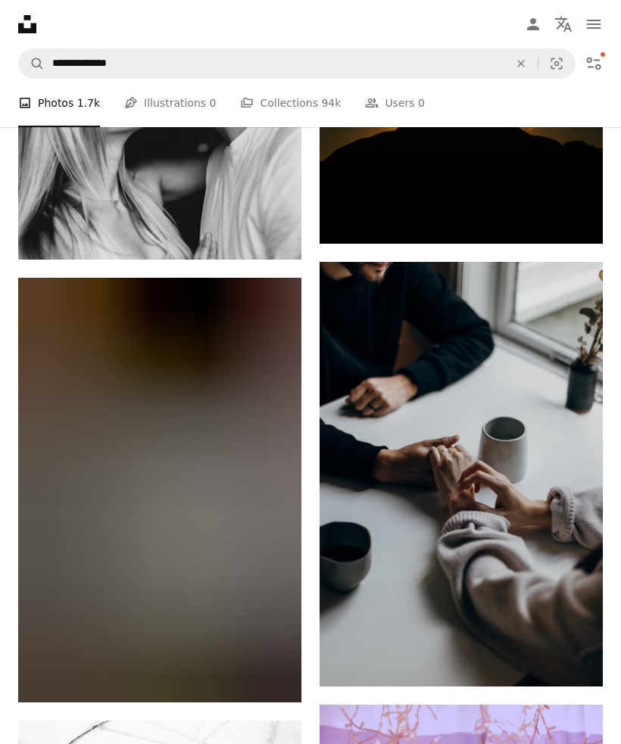
scroll to position [2487, 0]
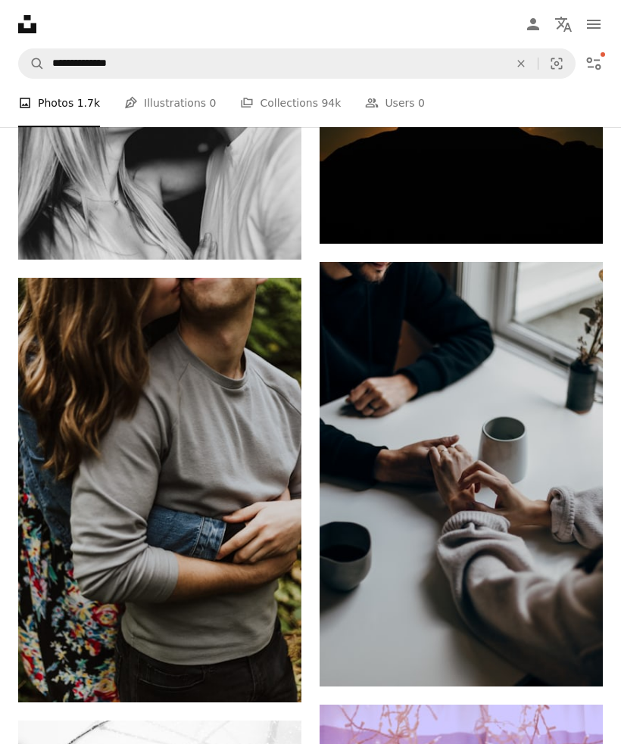
click at [271, 676] on icon "Download" at bounding box center [271, 674] width 10 height 11
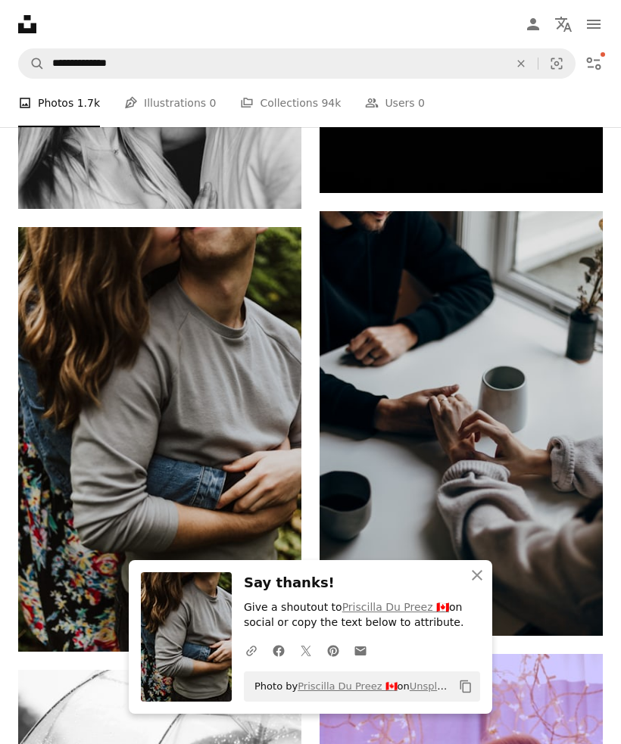
click at [475, 581] on icon "button" at bounding box center [477, 575] width 11 height 11
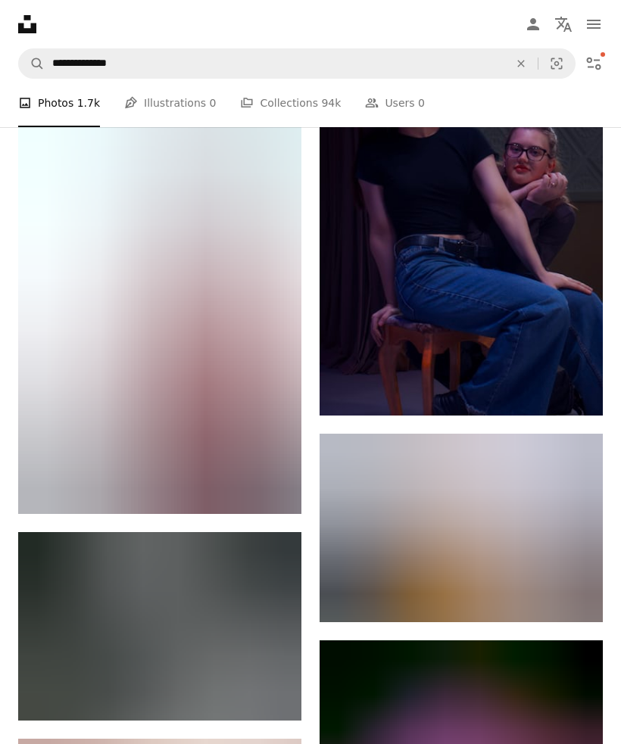
scroll to position [9351, 0]
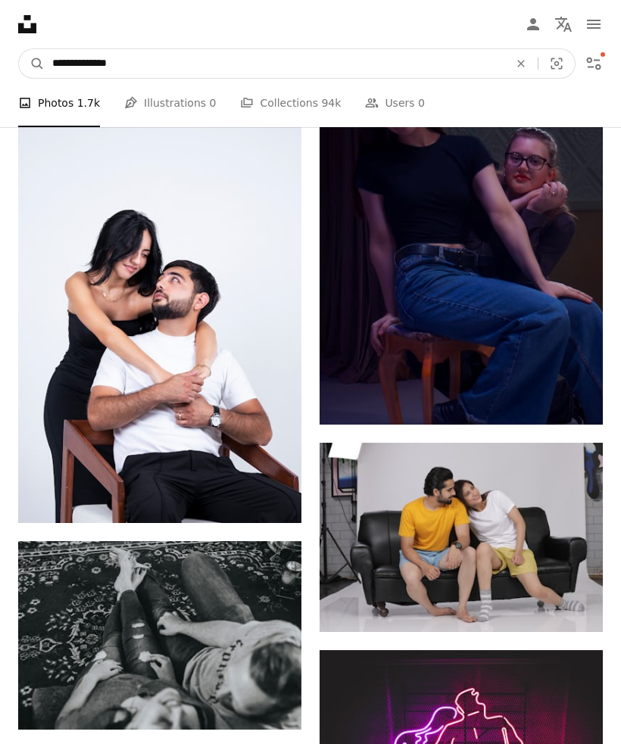
click at [333, 58] on input "**********" at bounding box center [275, 63] width 460 height 29
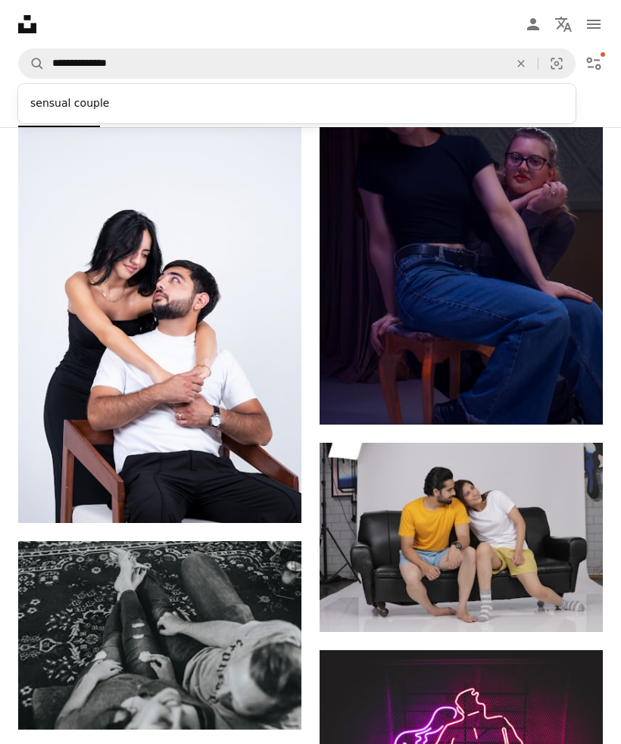
click at [524, 65] on icon "An X shape" at bounding box center [520, 64] width 33 height 12
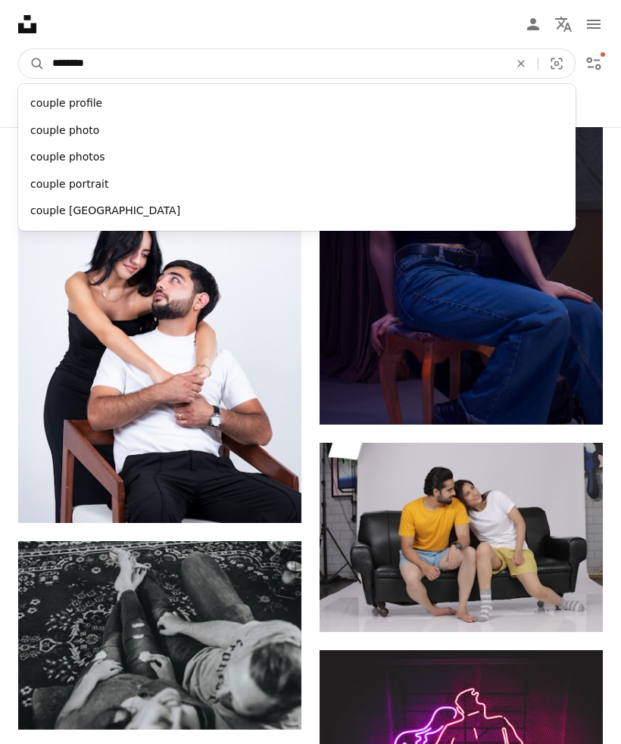
type input "*********"
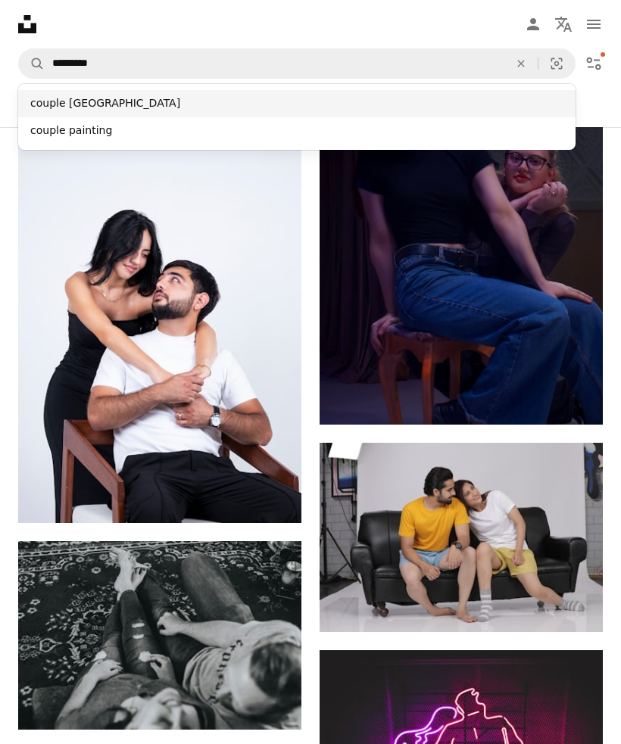
click at [63, 104] on div "couple [GEOGRAPHIC_DATA]" at bounding box center [296, 103] width 557 height 27
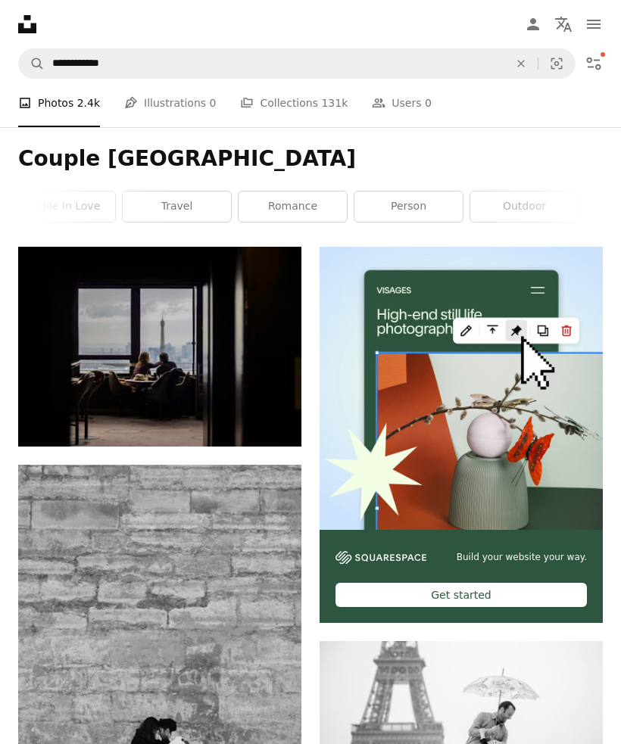
click at [270, 422] on icon "Arrow pointing down" at bounding box center [271, 419] width 12 height 18
click at [273, 420] on icon "Download" at bounding box center [271, 418] width 10 height 11
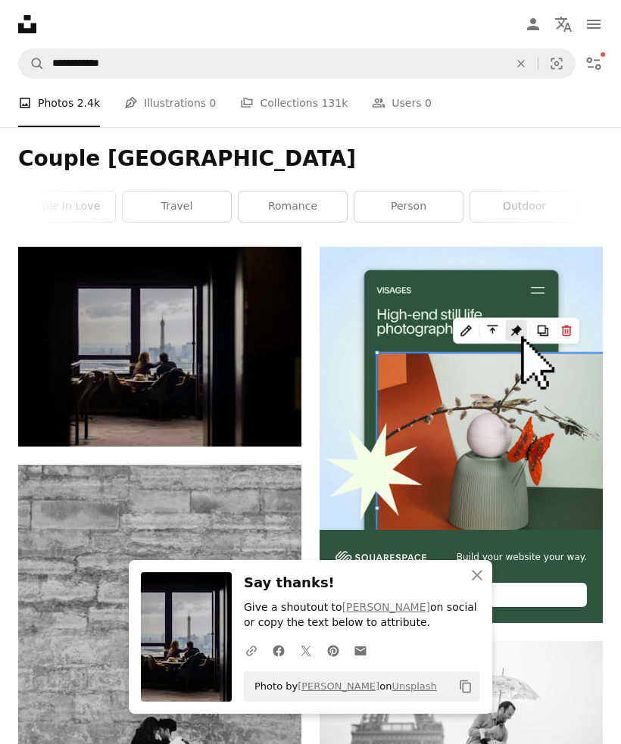
click at [478, 581] on icon "button" at bounding box center [477, 575] width 11 height 11
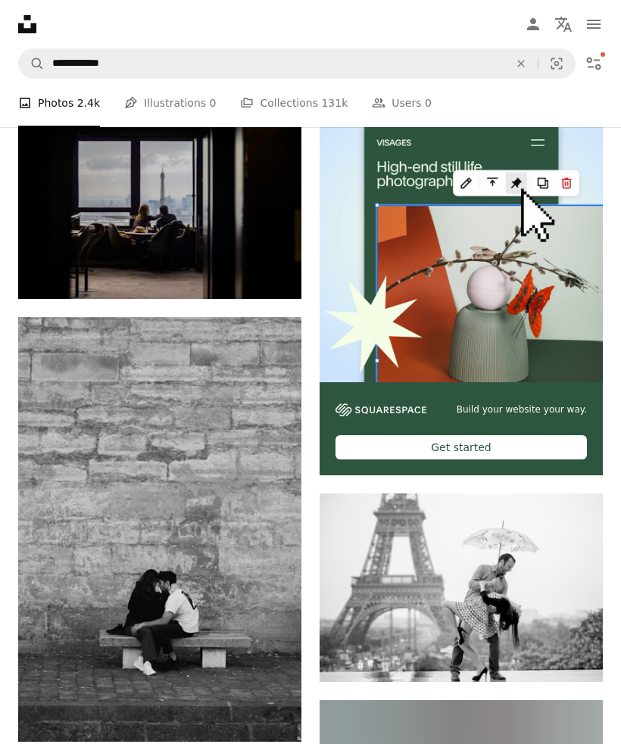
scroll to position [153, 0]
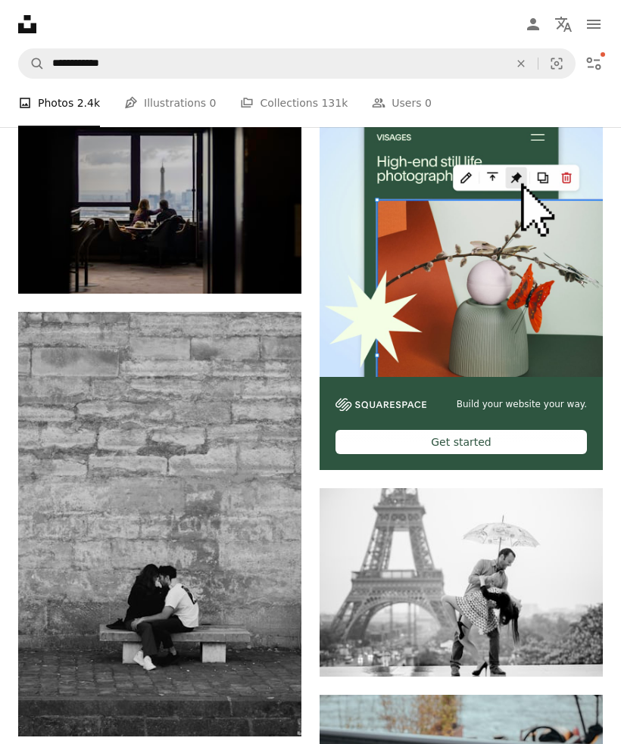
click at [575, 658] on icon "Arrow pointing down" at bounding box center [572, 649] width 12 height 18
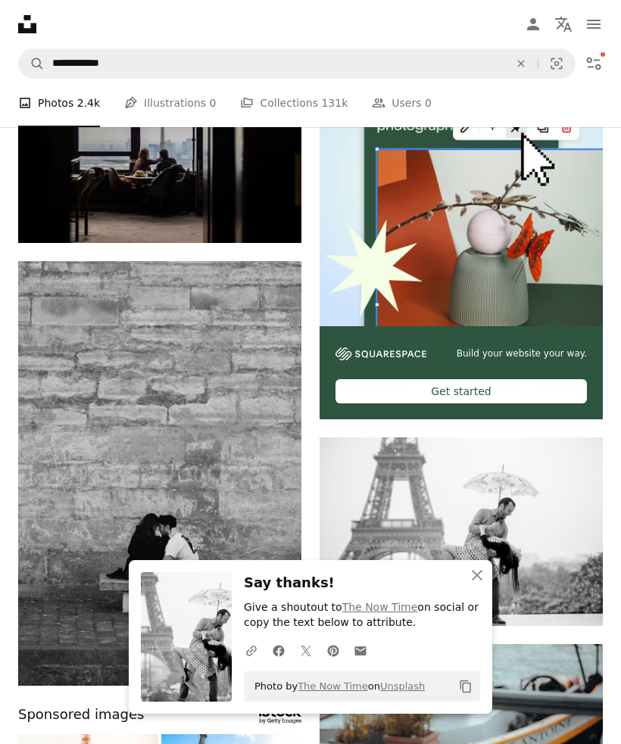
click at [481, 584] on icon "An X shape" at bounding box center [477, 575] width 18 height 18
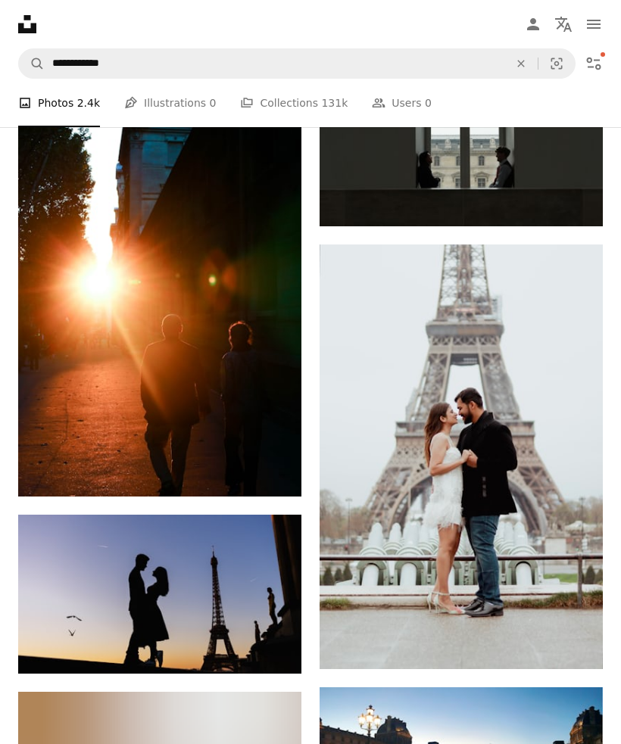
scroll to position [2068, 0]
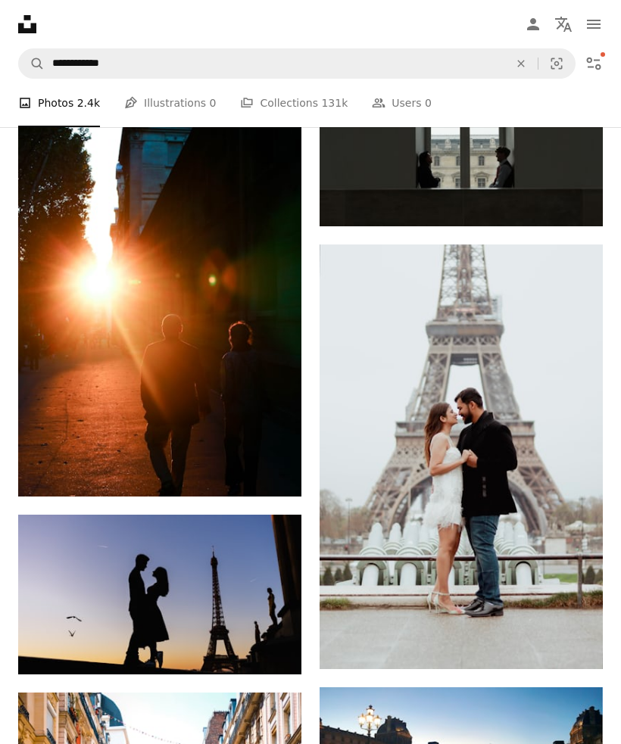
click at [272, 648] on icon "Download" at bounding box center [271, 646] width 10 height 11
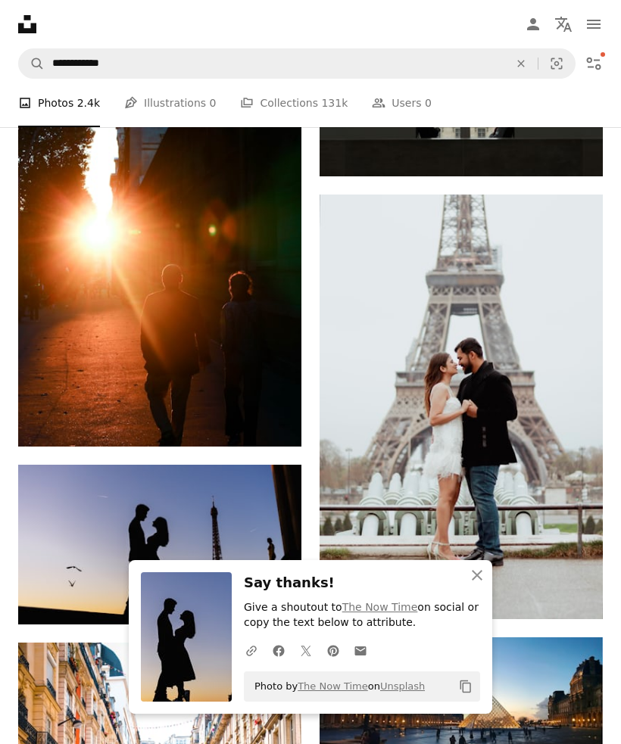
click at [480, 581] on icon "button" at bounding box center [477, 575] width 11 height 11
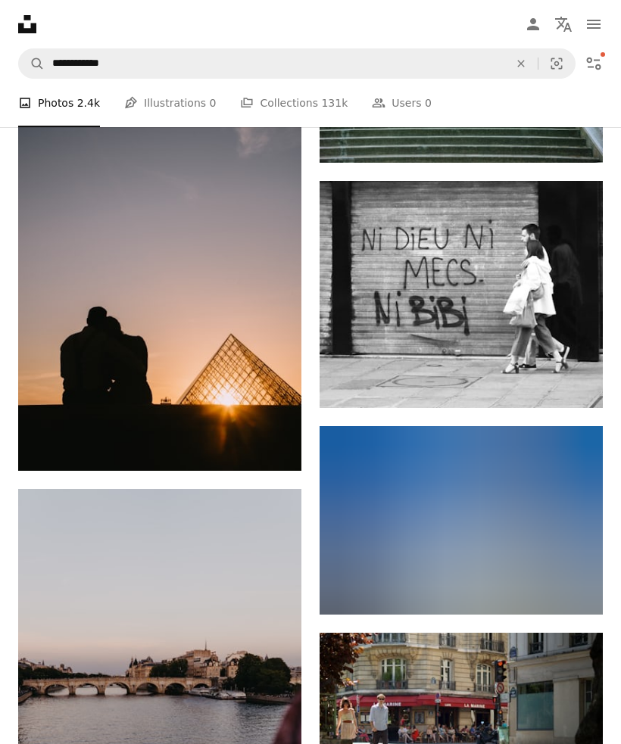
scroll to position [5160, 0]
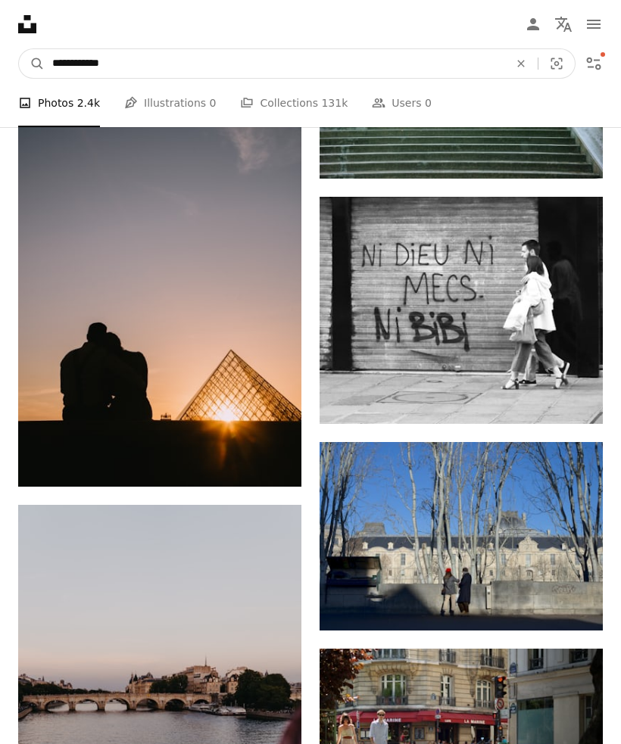
click at [173, 60] on input "**********" at bounding box center [275, 63] width 460 height 29
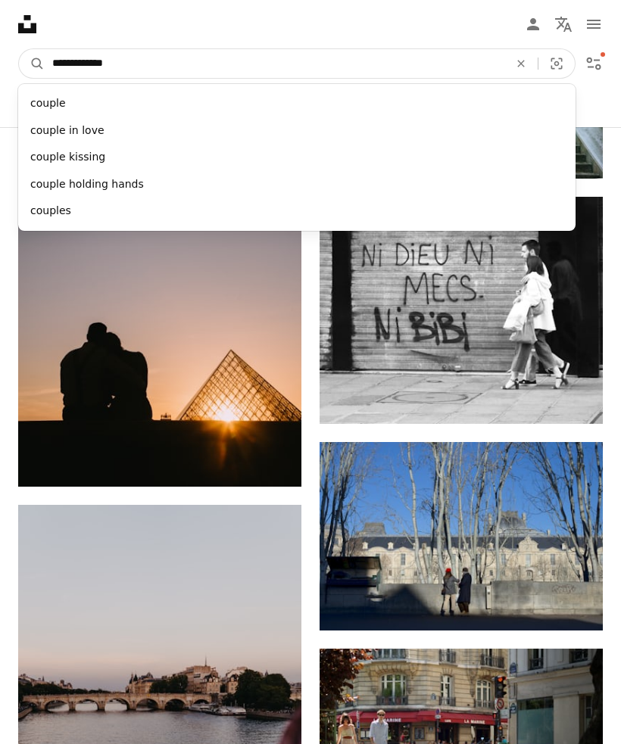
type input "**********"
click at [32, 64] on button "A magnifying glass" at bounding box center [32, 63] width 26 height 29
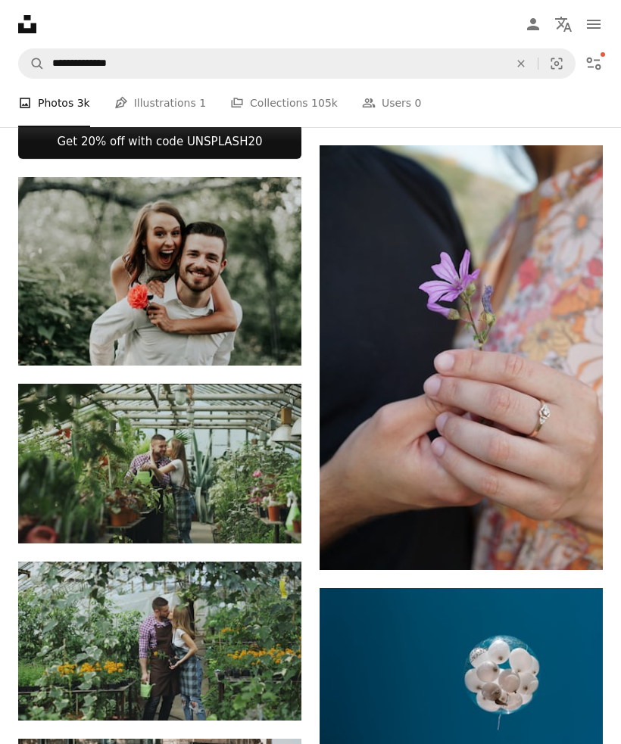
scroll to position [1304, 0]
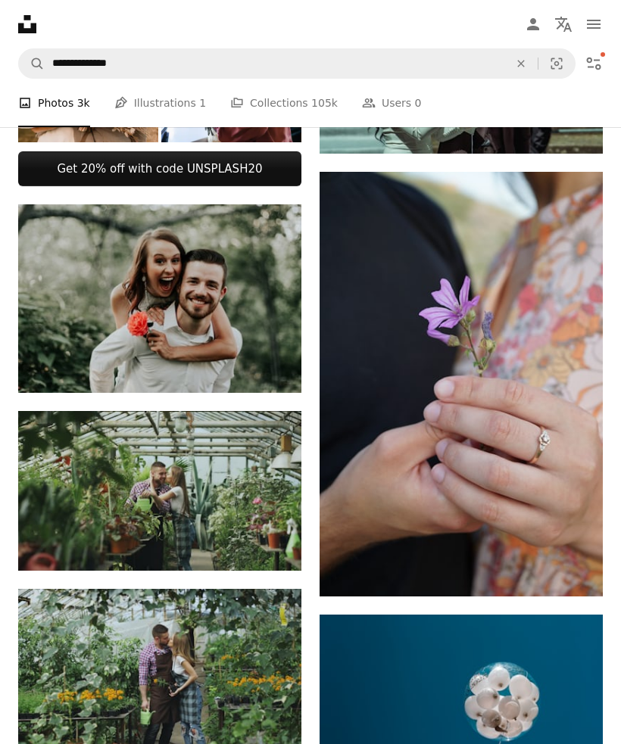
click at [574, 575] on icon "Arrow pointing down" at bounding box center [572, 568] width 12 height 18
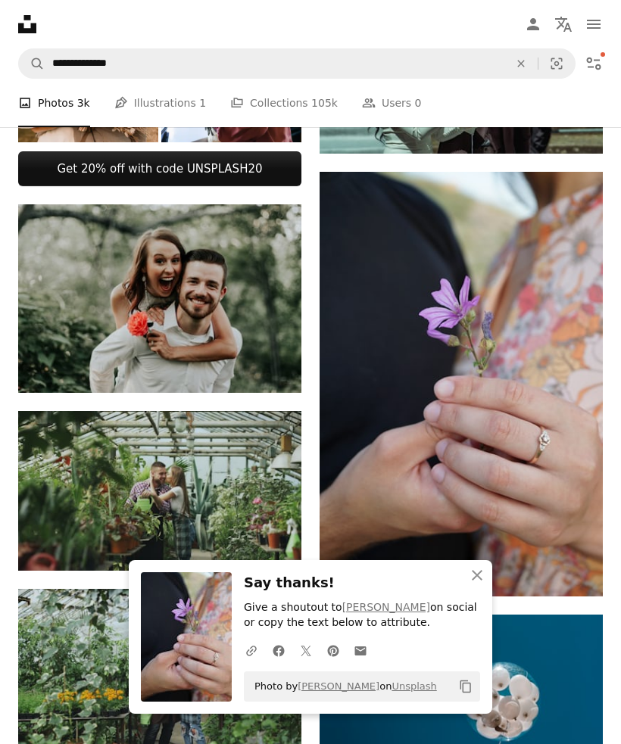
click at [484, 584] on icon "An X shape" at bounding box center [477, 575] width 18 height 18
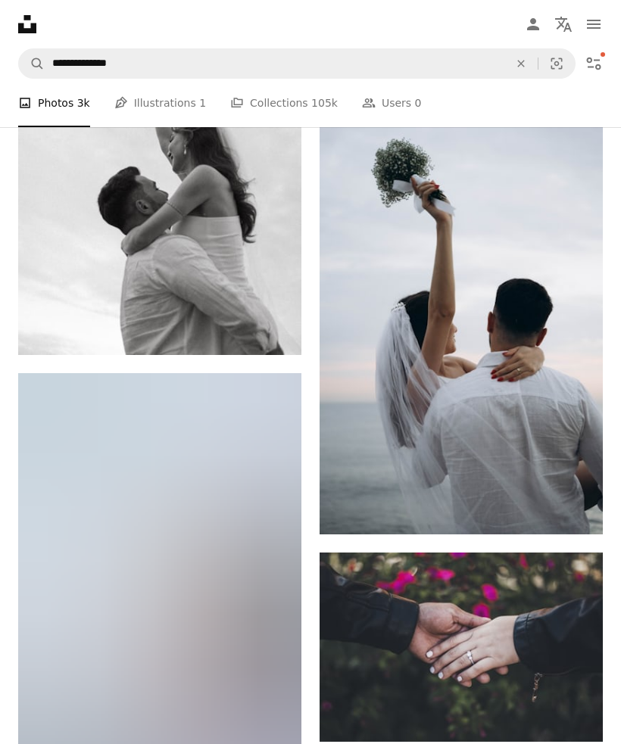
scroll to position [10591, 0]
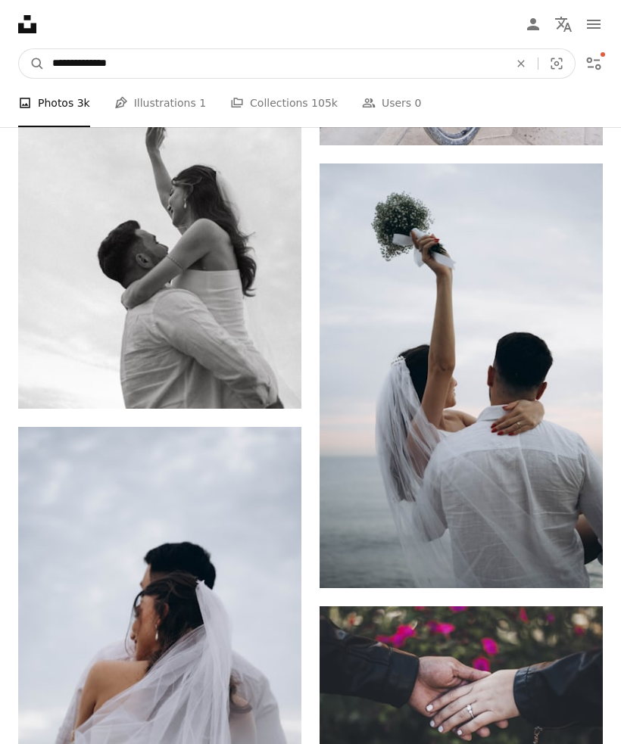
click at [158, 72] on input "**********" at bounding box center [275, 63] width 460 height 29
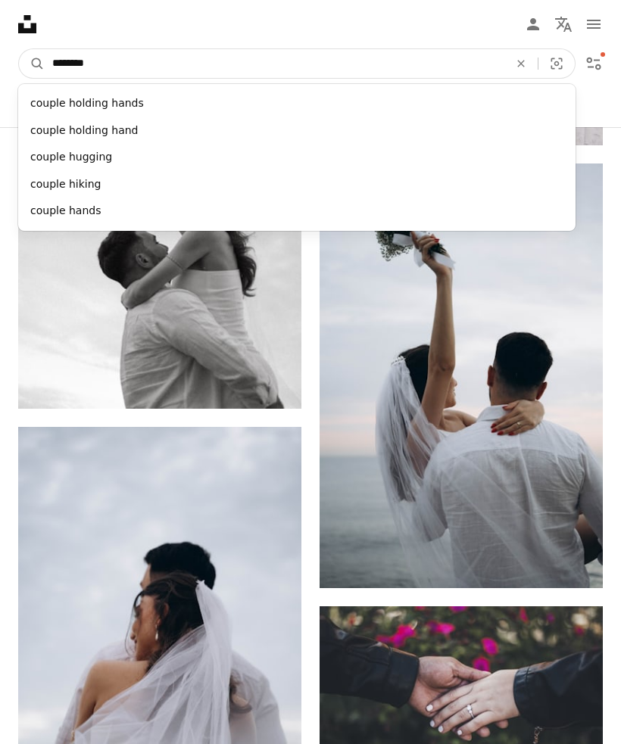
type input "*********"
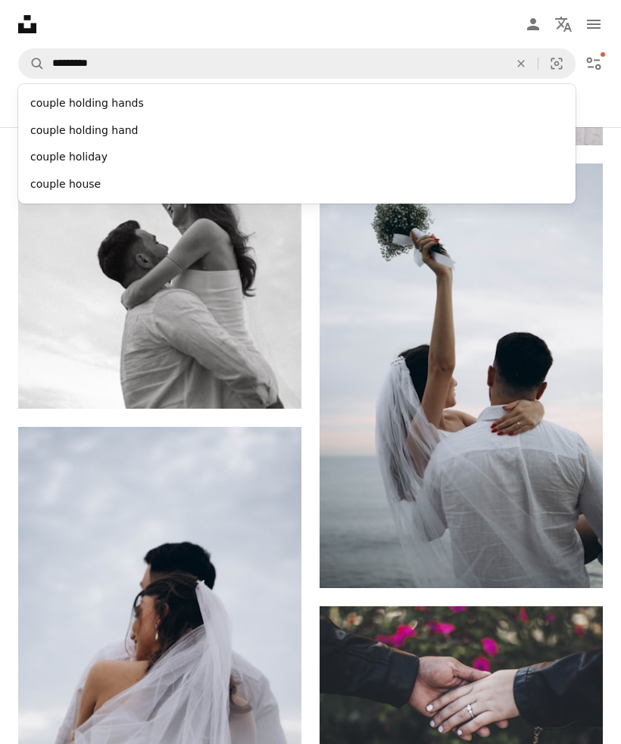
click at [51, 179] on div "couple house" at bounding box center [296, 184] width 557 height 27
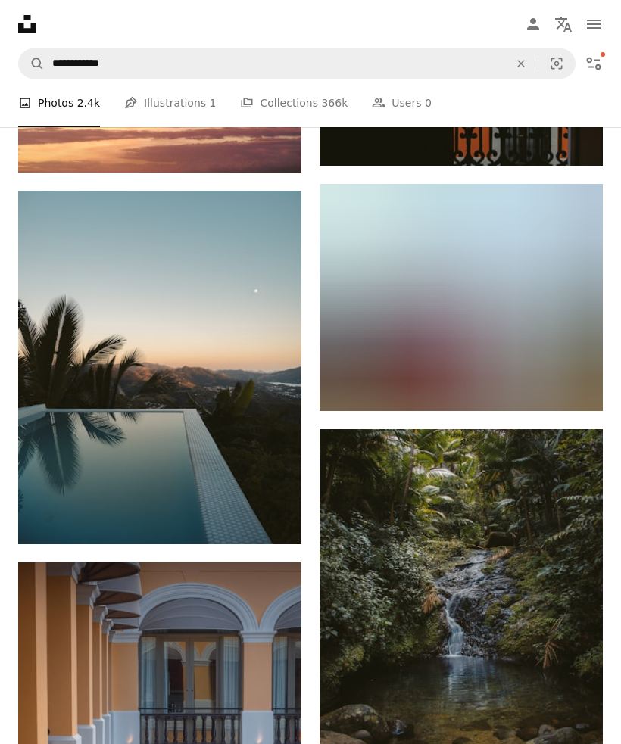
scroll to position [11512, 0]
